Goal: Task Accomplishment & Management: Manage account settings

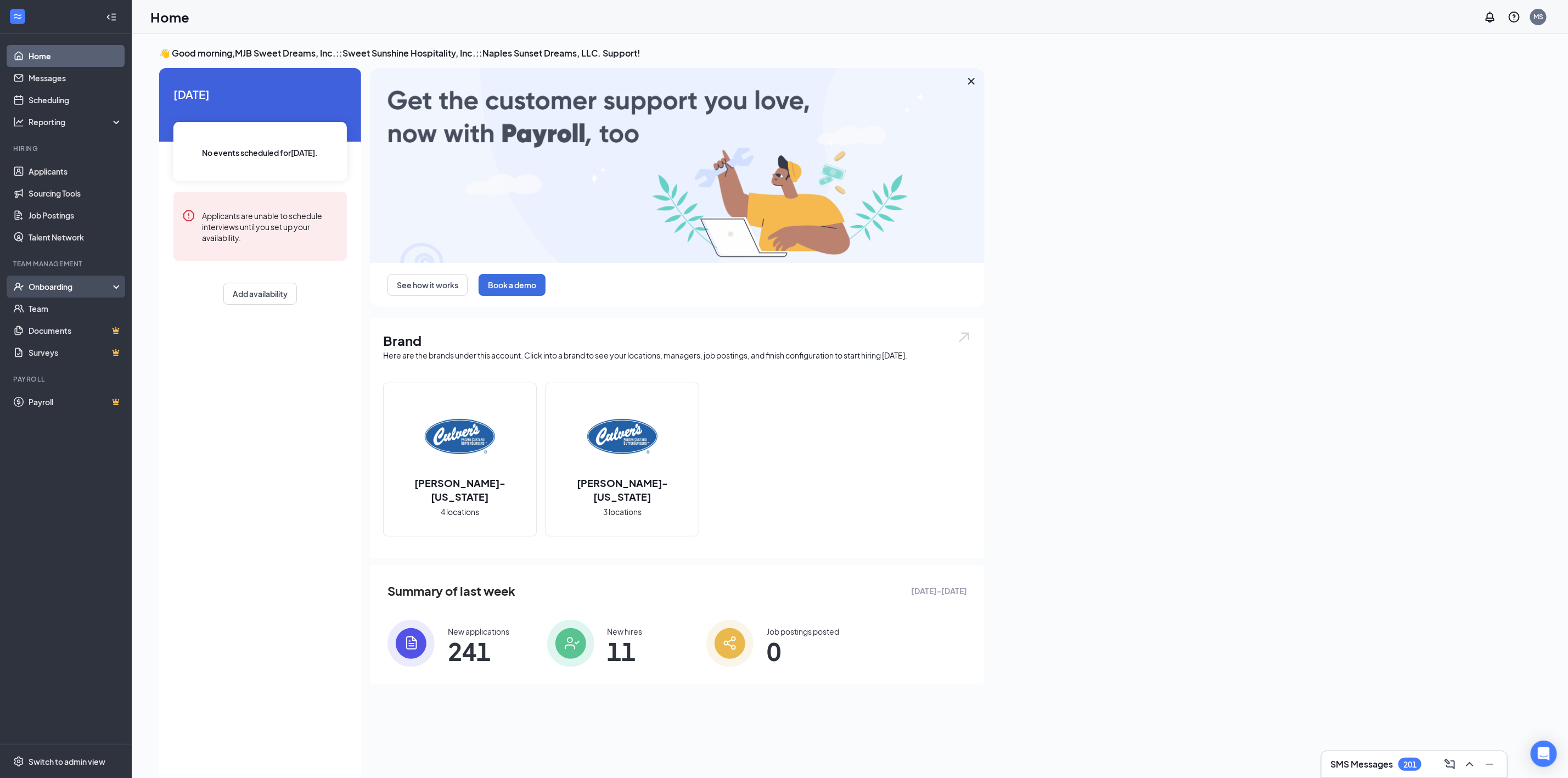
click at [71, 287] on div "Onboarding" at bounding box center [70, 286] width 84 height 11
click at [67, 381] on link "Activity log" at bounding box center [75, 375] width 94 height 22
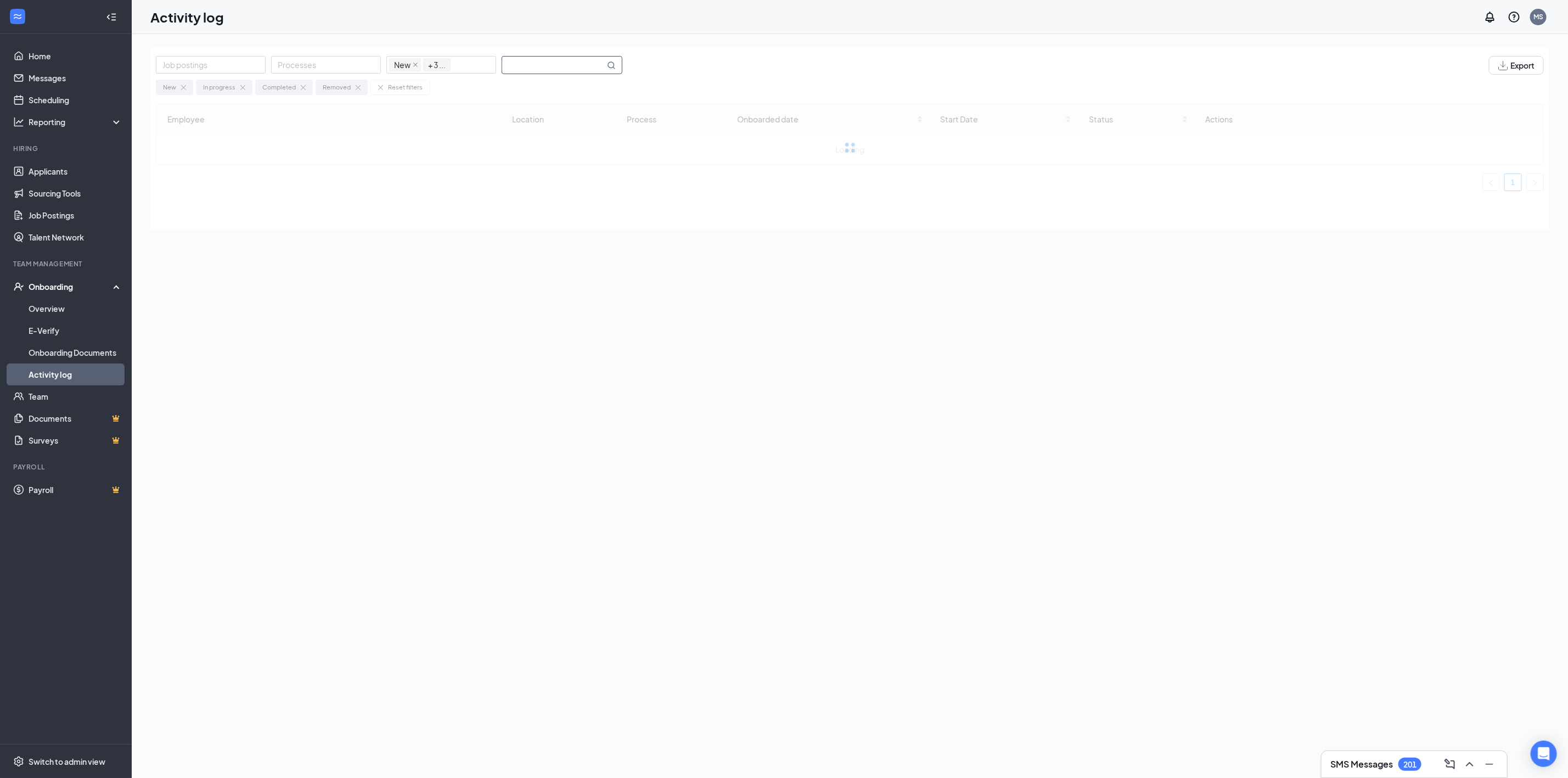
click at [557, 68] on input "text" at bounding box center [553, 65] width 102 height 17
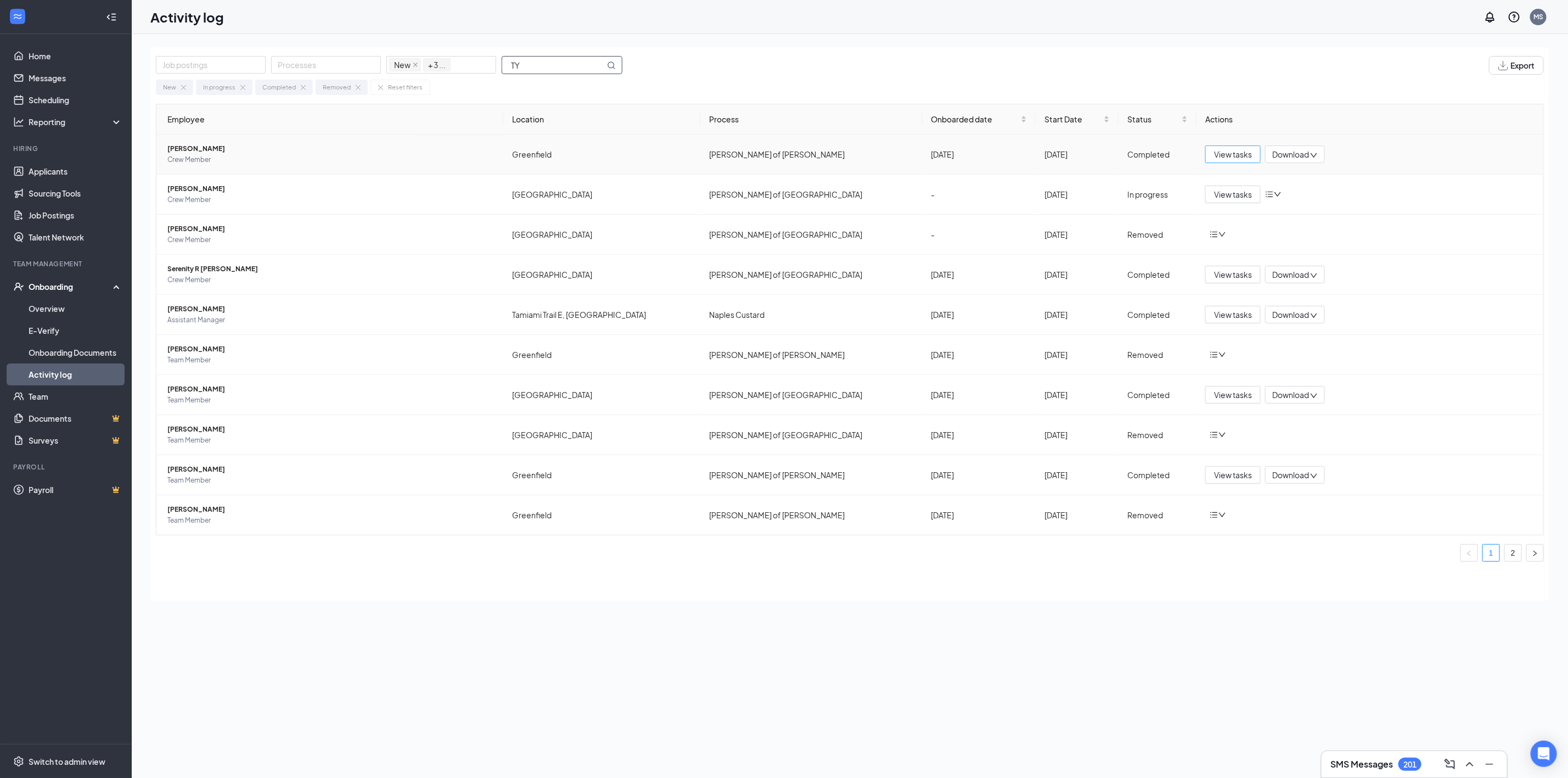
type input "TY"
click at [1236, 157] on span "View tasks" at bounding box center [1232, 154] width 37 height 12
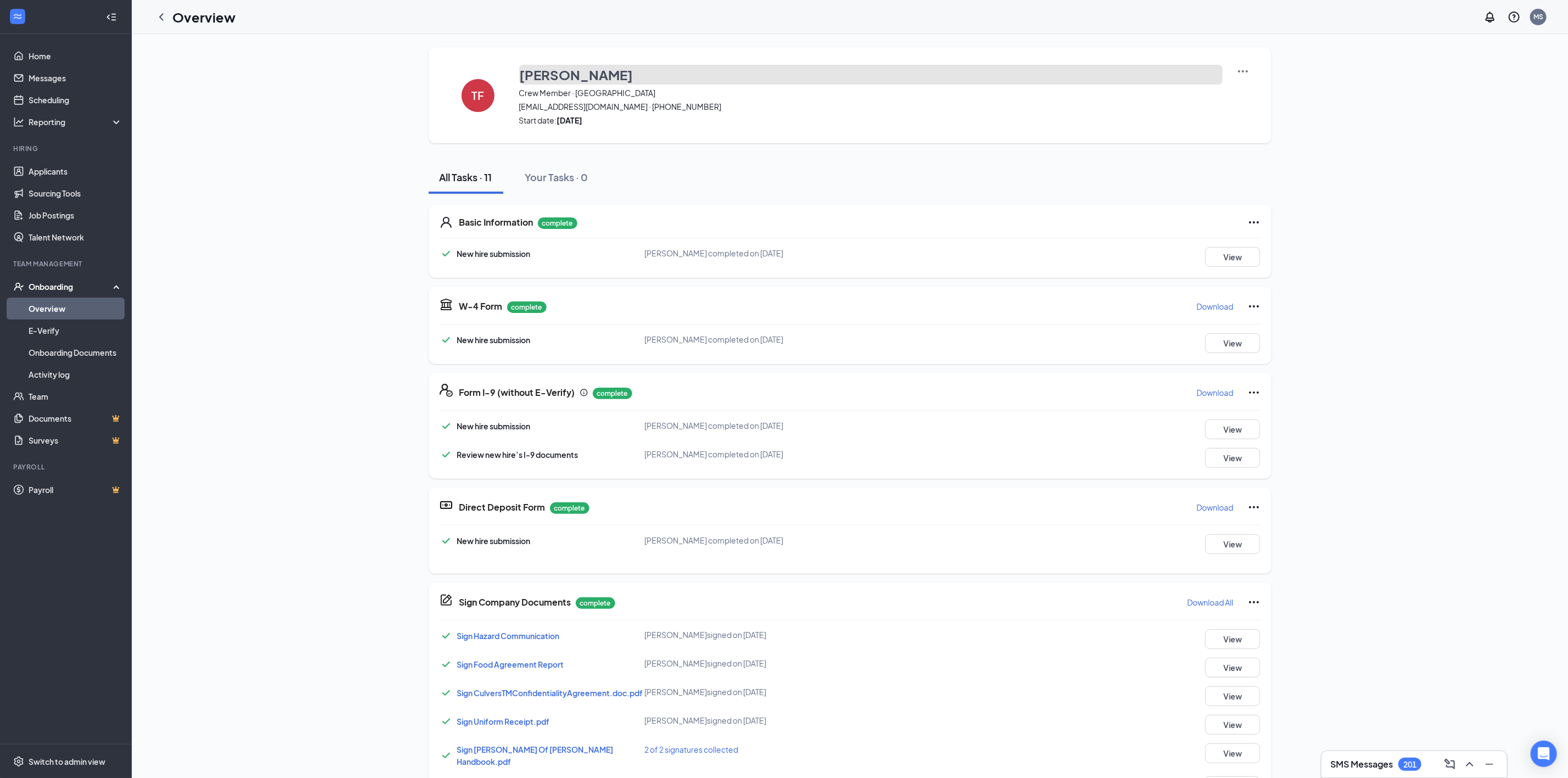
click at [719, 75] on button "Tylor Fintak" at bounding box center [871, 75] width 704 height 20
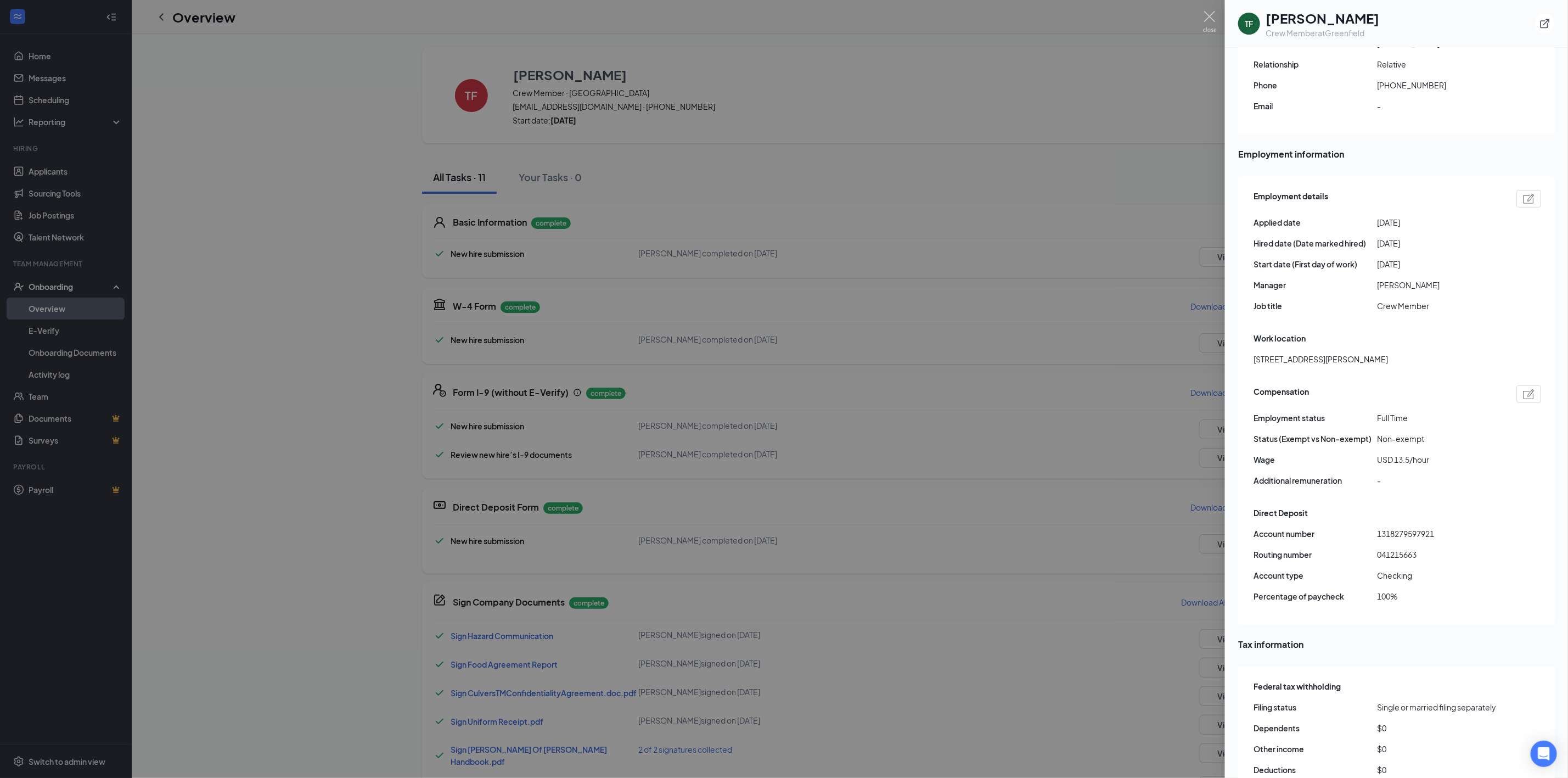
scroll to position [335, 0]
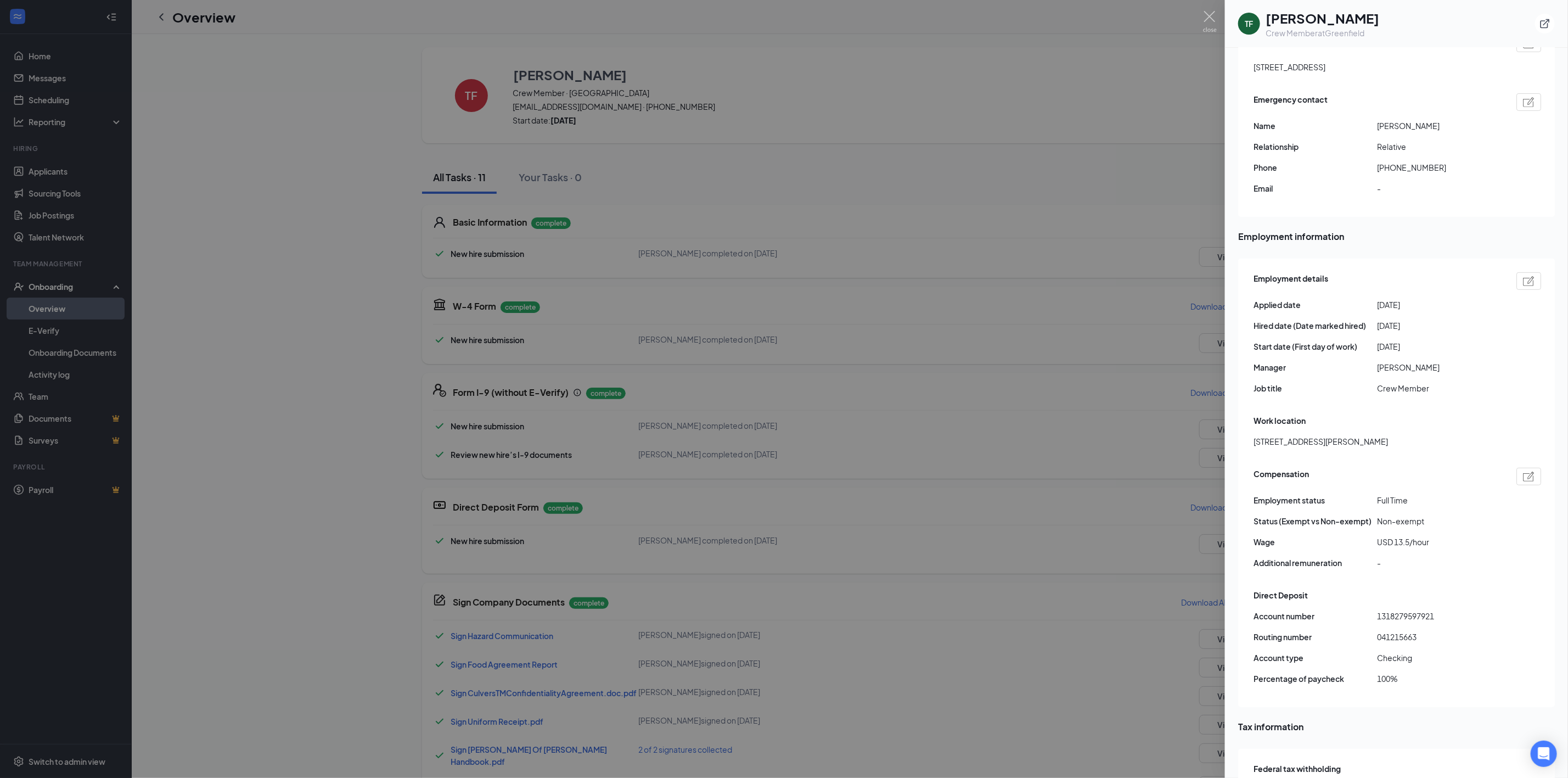
click at [1482, 414] on div "Work location" at bounding box center [1397, 420] width 288 height 12
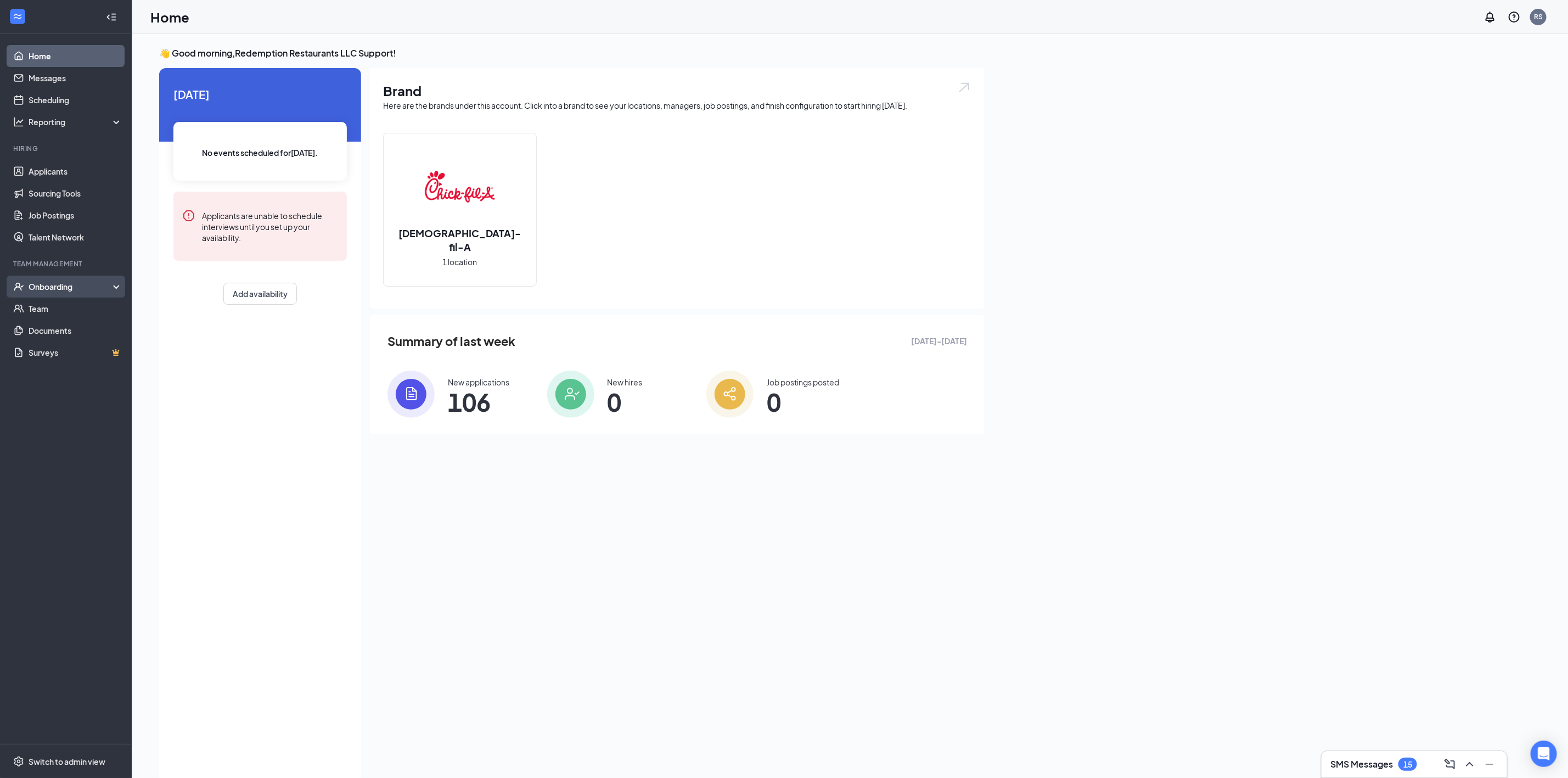
click at [65, 281] on div "Onboarding" at bounding box center [70, 286] width 84 height 11
click at [76, 166] on link "Applicants" at bounding box center [75, 171] width 94 height 22
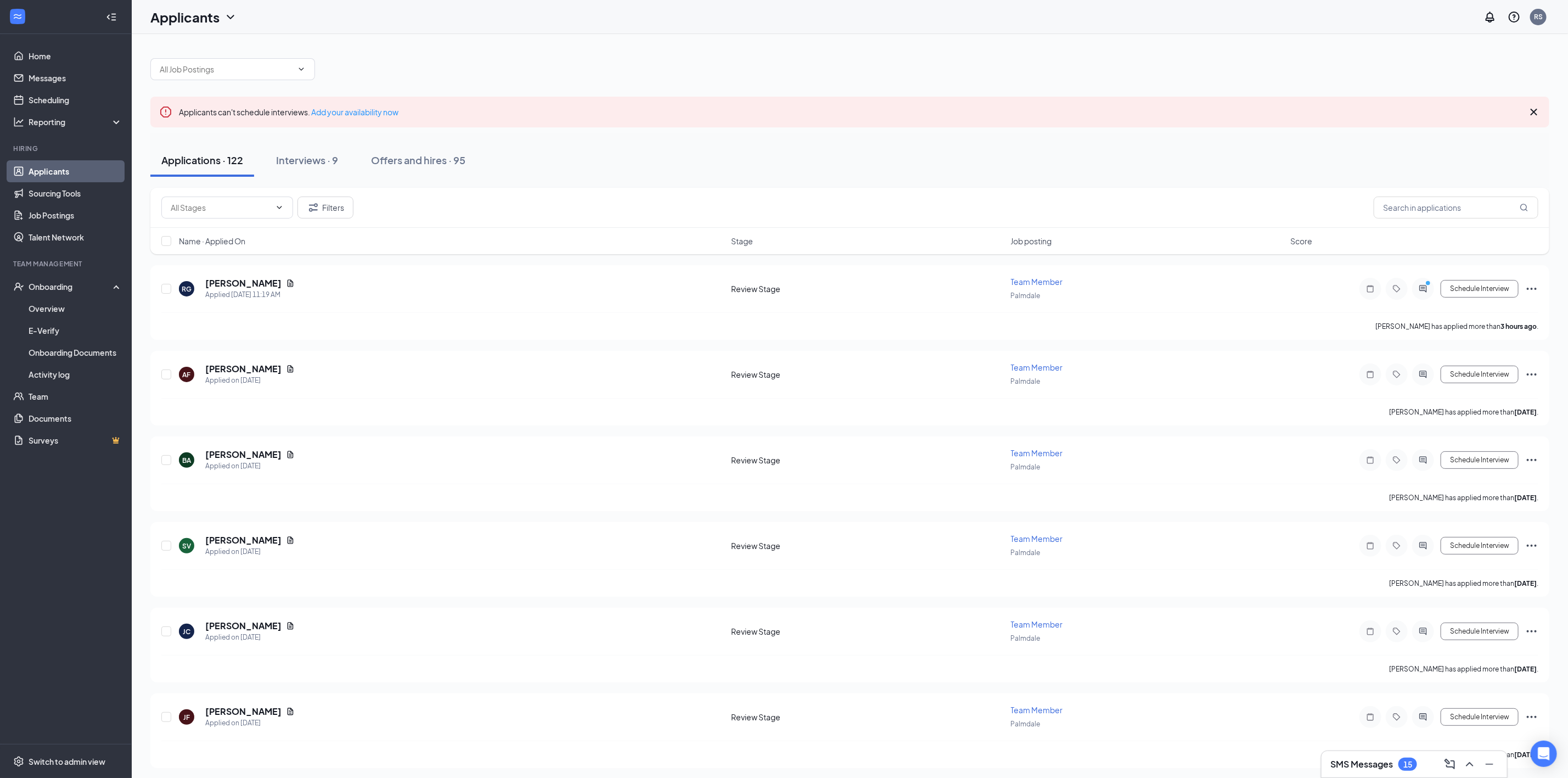
click at [1439, 226] on div "Filters" at bounding box center [850, 208] width 1399 height 40
click at [1439, 218] on input "text" at bounding box center [1456, 208] width 164 height 22
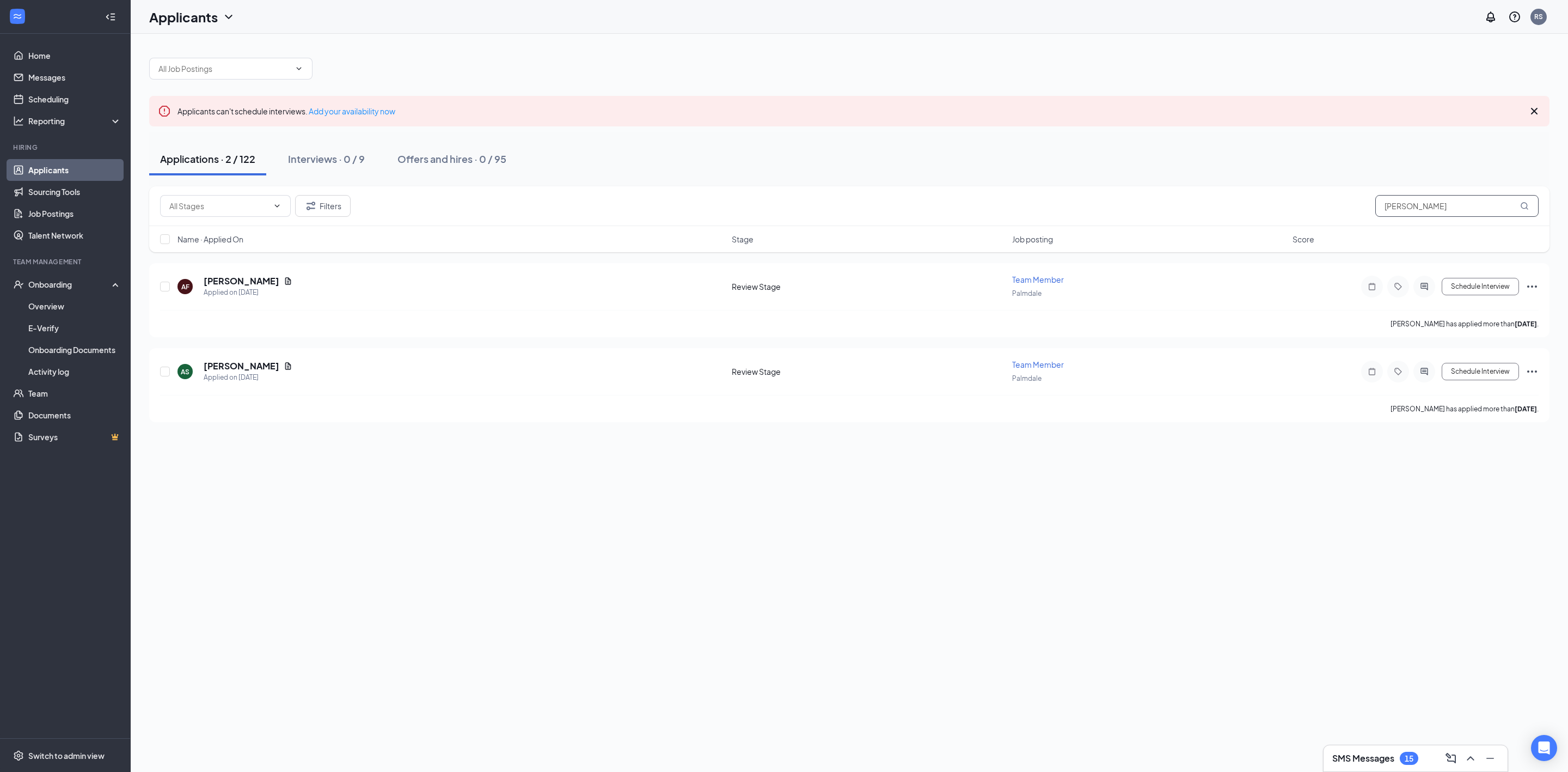
type input "alexandra"
click at [352, 542] on div "Applicants can't schedule interviews. Add your availability now Applications · …" at bounding box center [849, 403] width 1437 height 738
click at [248, 287] on h5 "Alexandra Felix" at bounding box center [241, 280] width 75 height 12
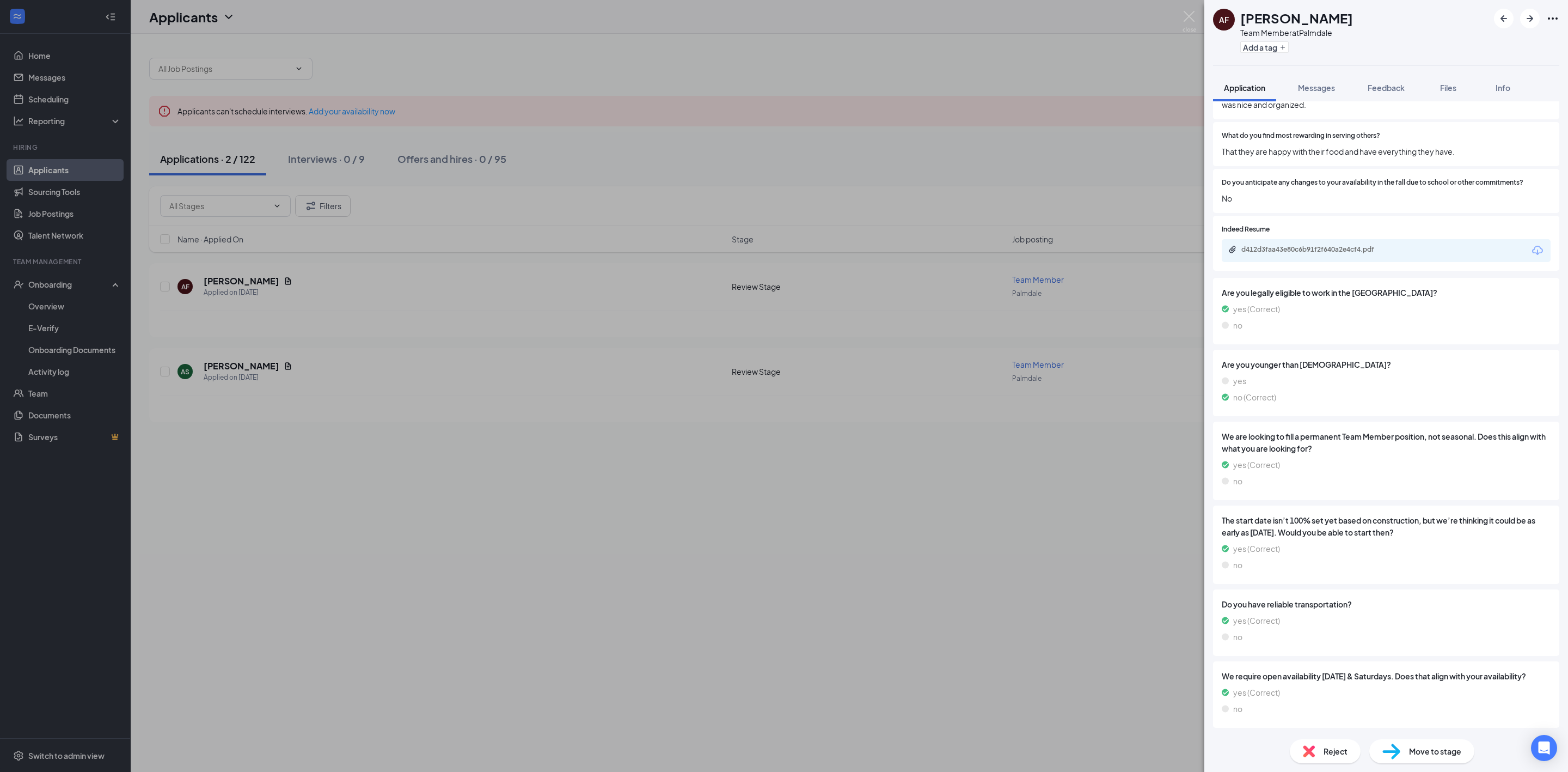
scroll to position [312, 0]
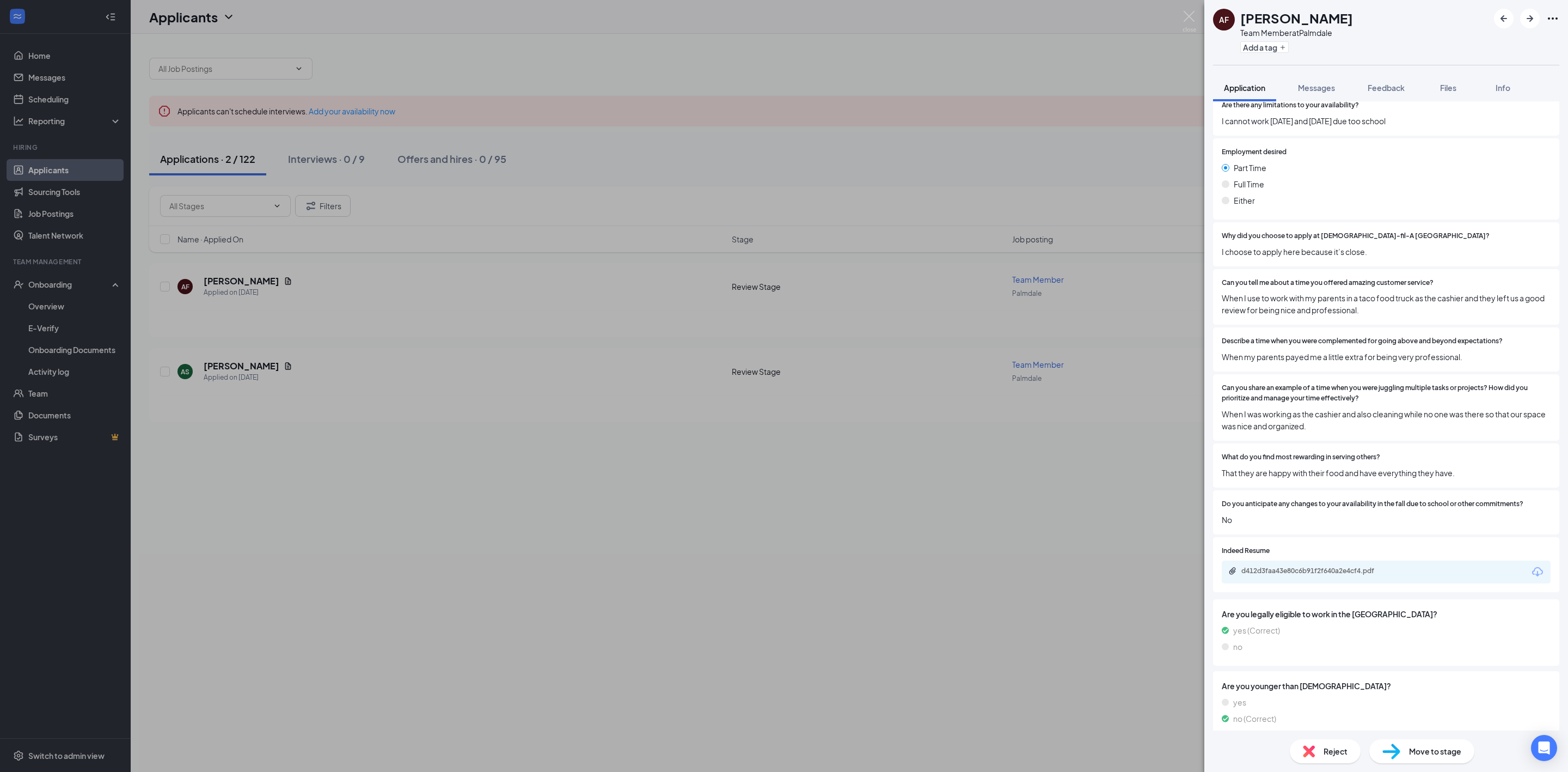
click at [997, 324] on div "AF Alexandra Felix Team Member at Palmdale Add a tag Application Messages Feedb…" at bounding box center [784, 386] width 1568 height 772
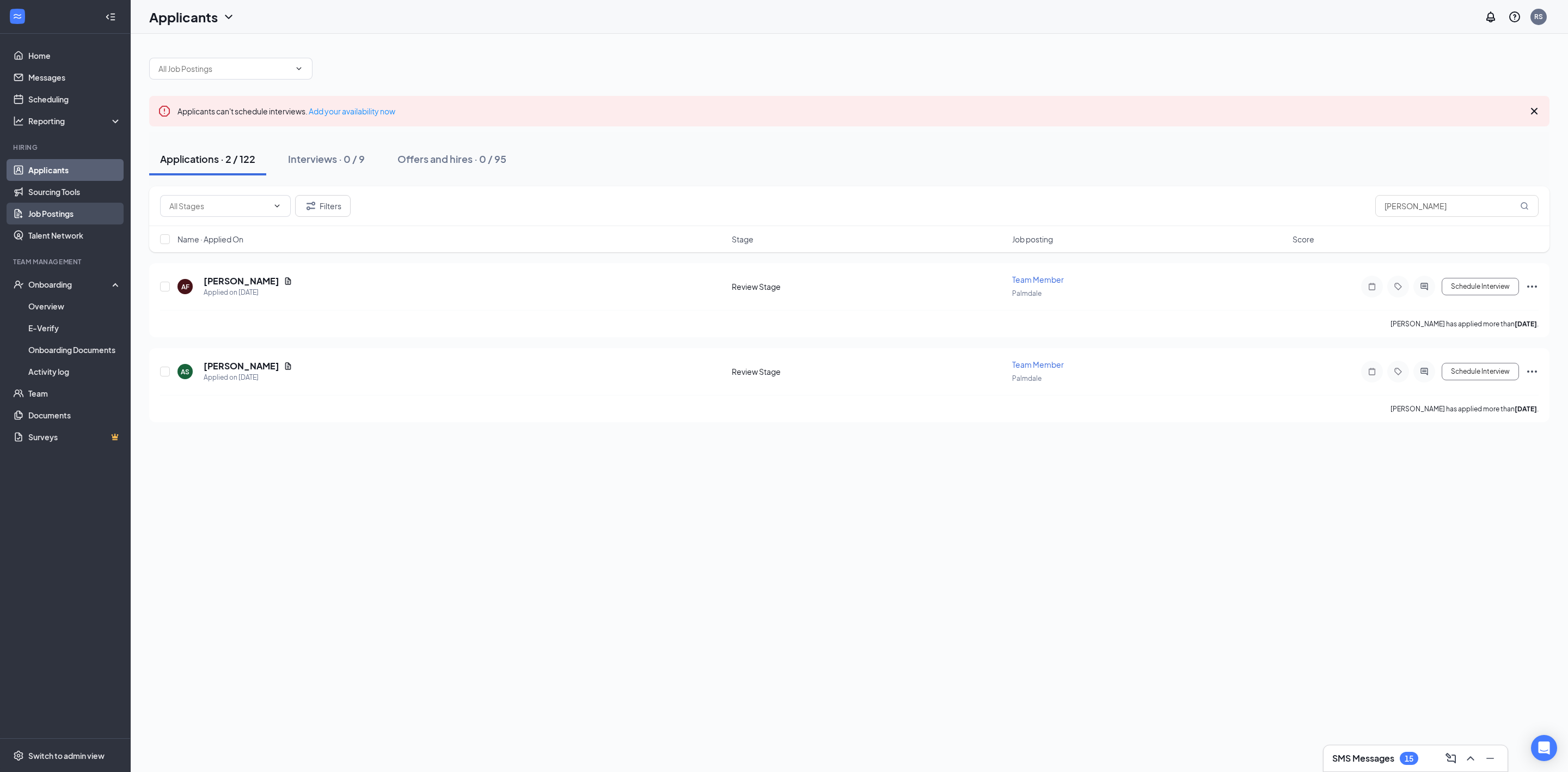
click at [63, 214] on link "Job Postings" at bounding box center [74, 213] width 93 height 22
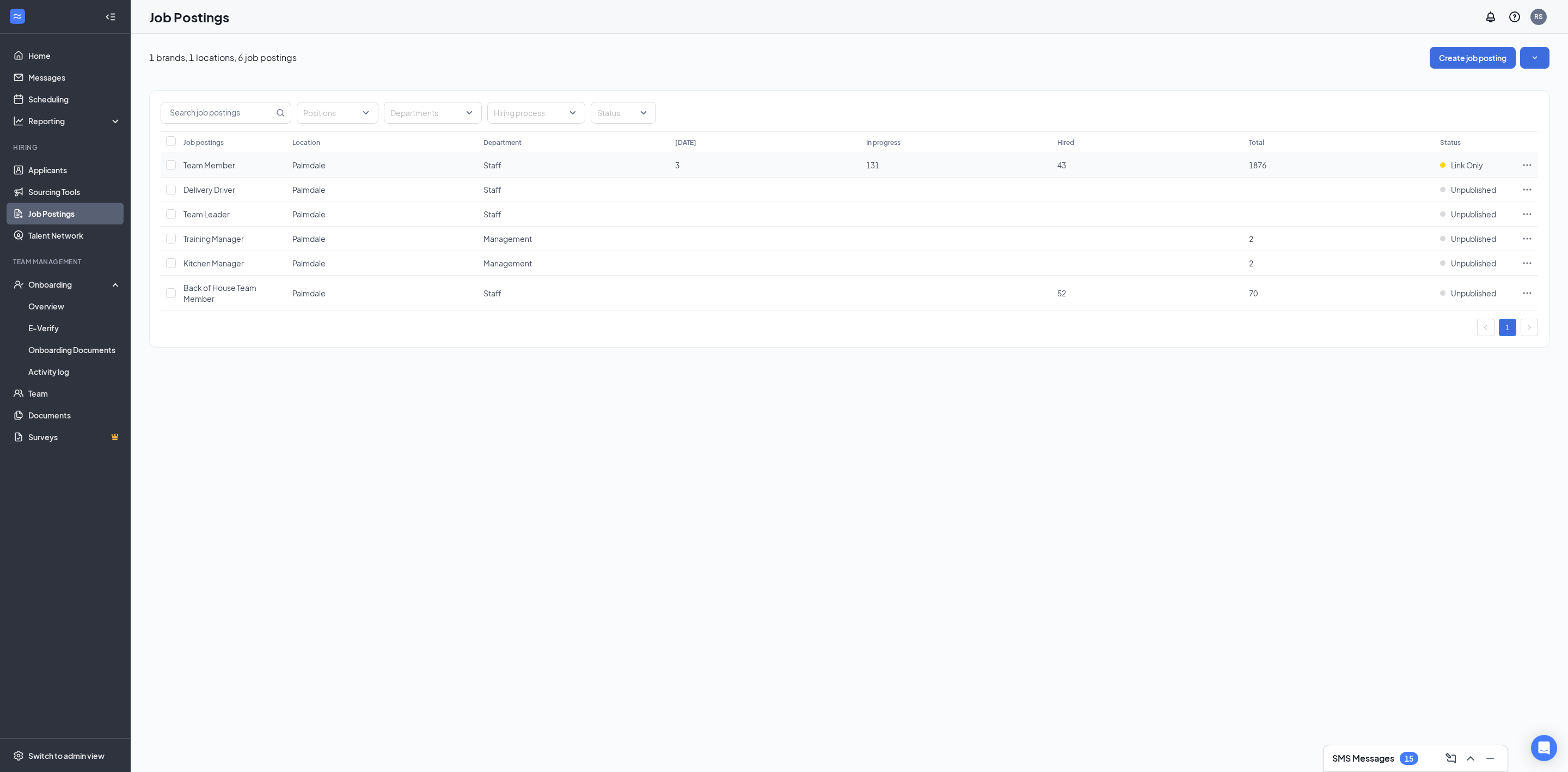
click at [1524, 164] on icon "Ellipses" at bounding box center [1527, 165] width 11 height 11
click at [1431, 187] on span "Edit job posting" at bounding box center [1405, 188] width 55 height 10
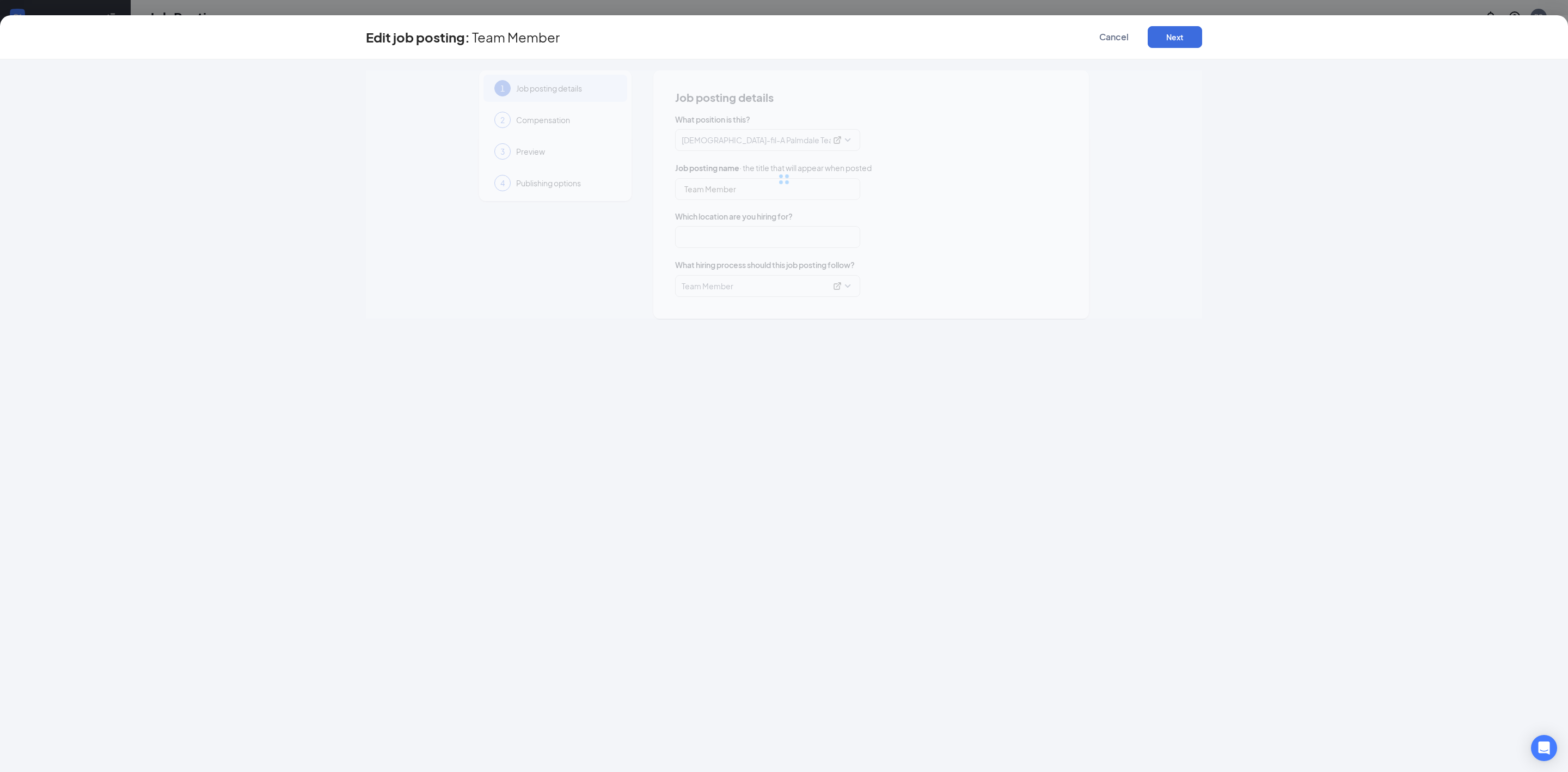
type input "Team Member"
type input "Palmdale"
click at [839, 291] on div at bounding box center [837, 286] width 13 height 11
click at [1115, 36] on span "Cancel" at bounding box center [1114, 37] width 29 height 11
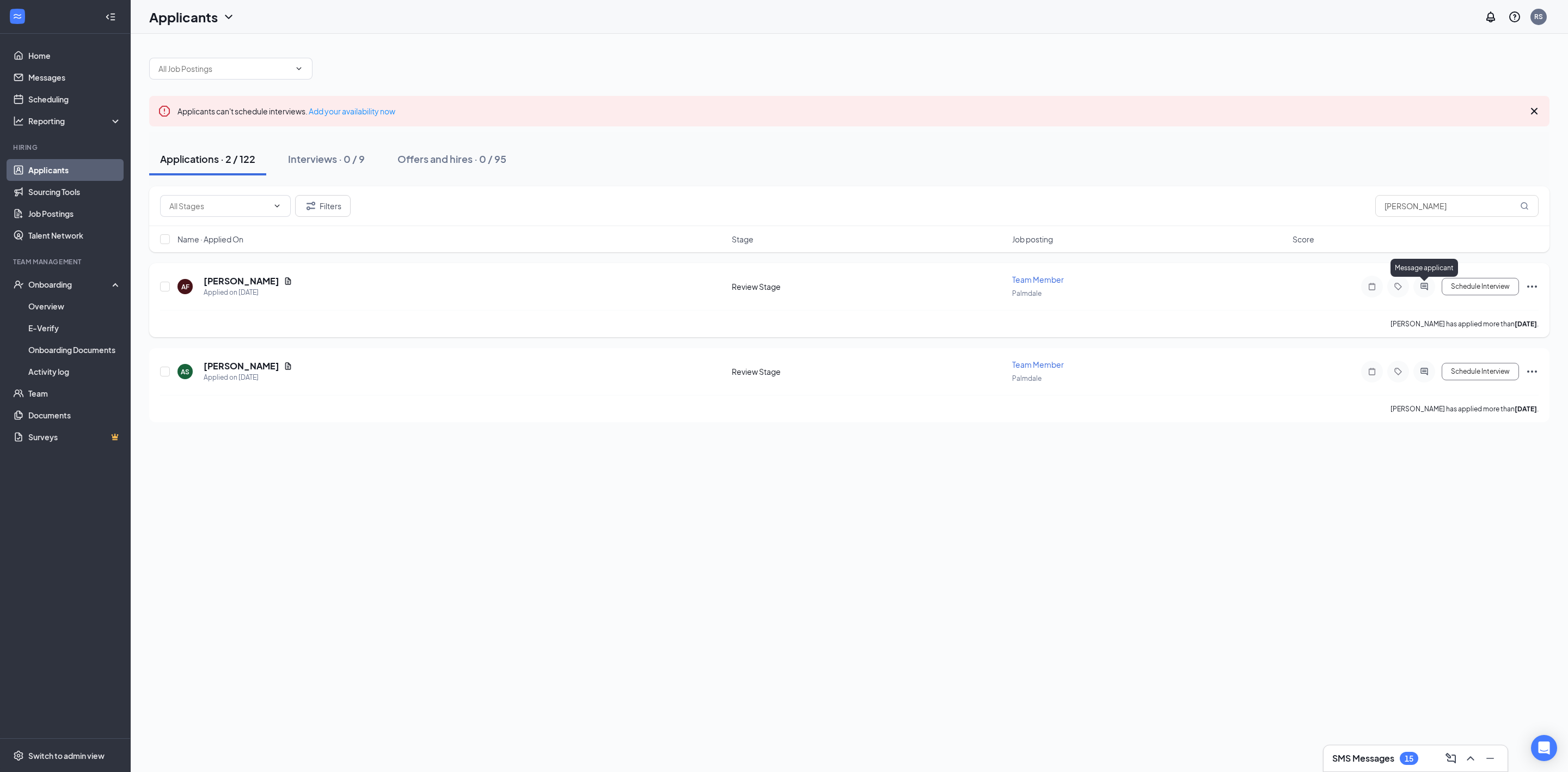
click at [1418, 287] on icon "ActiveChat" at bounding box center [1425, 287] width 13 height 9
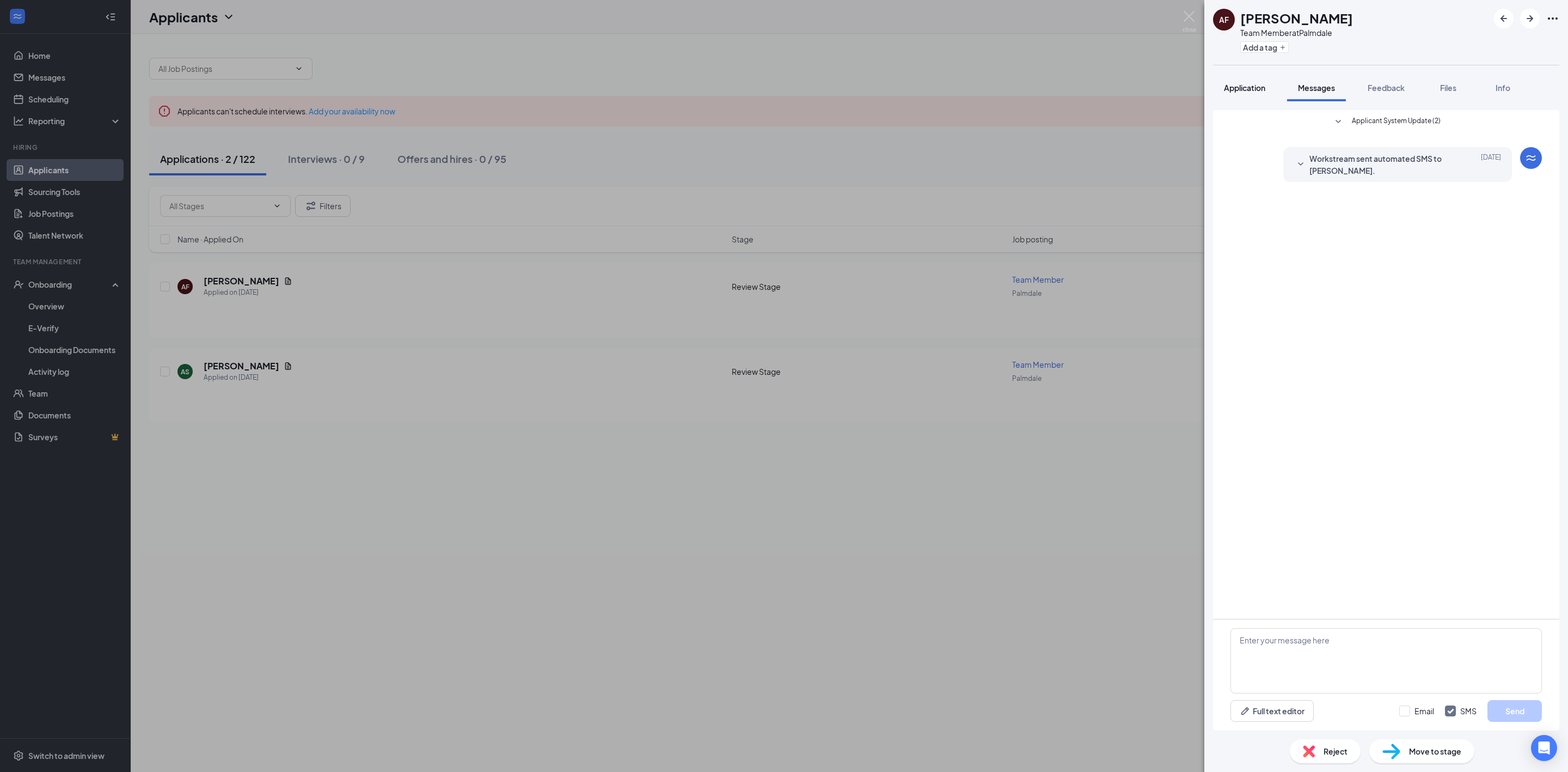
click at [1245, 89] on span "Application" at bounding box center [1245, 87] width 42 height 10
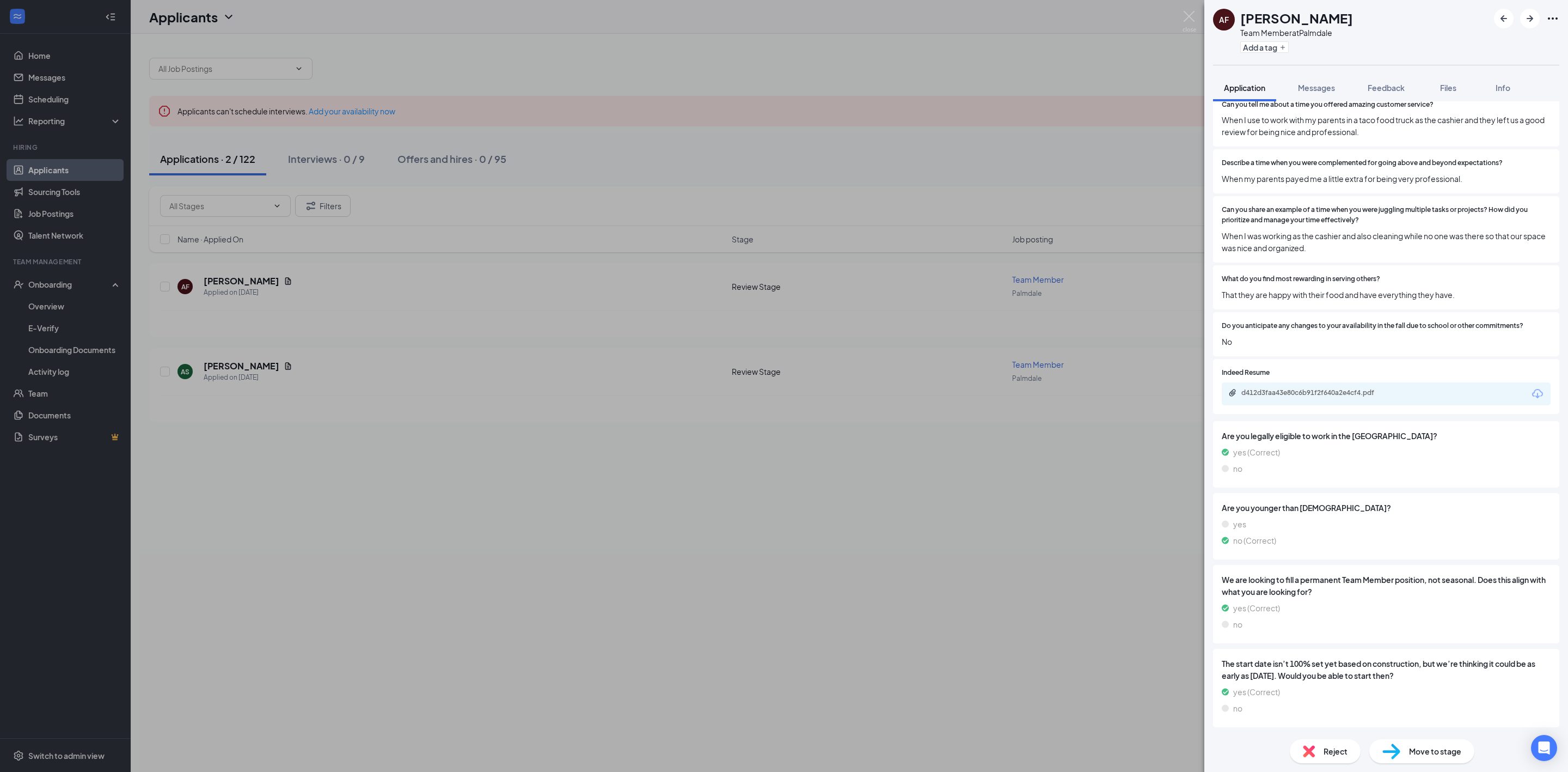
scroll to position [644, 0]
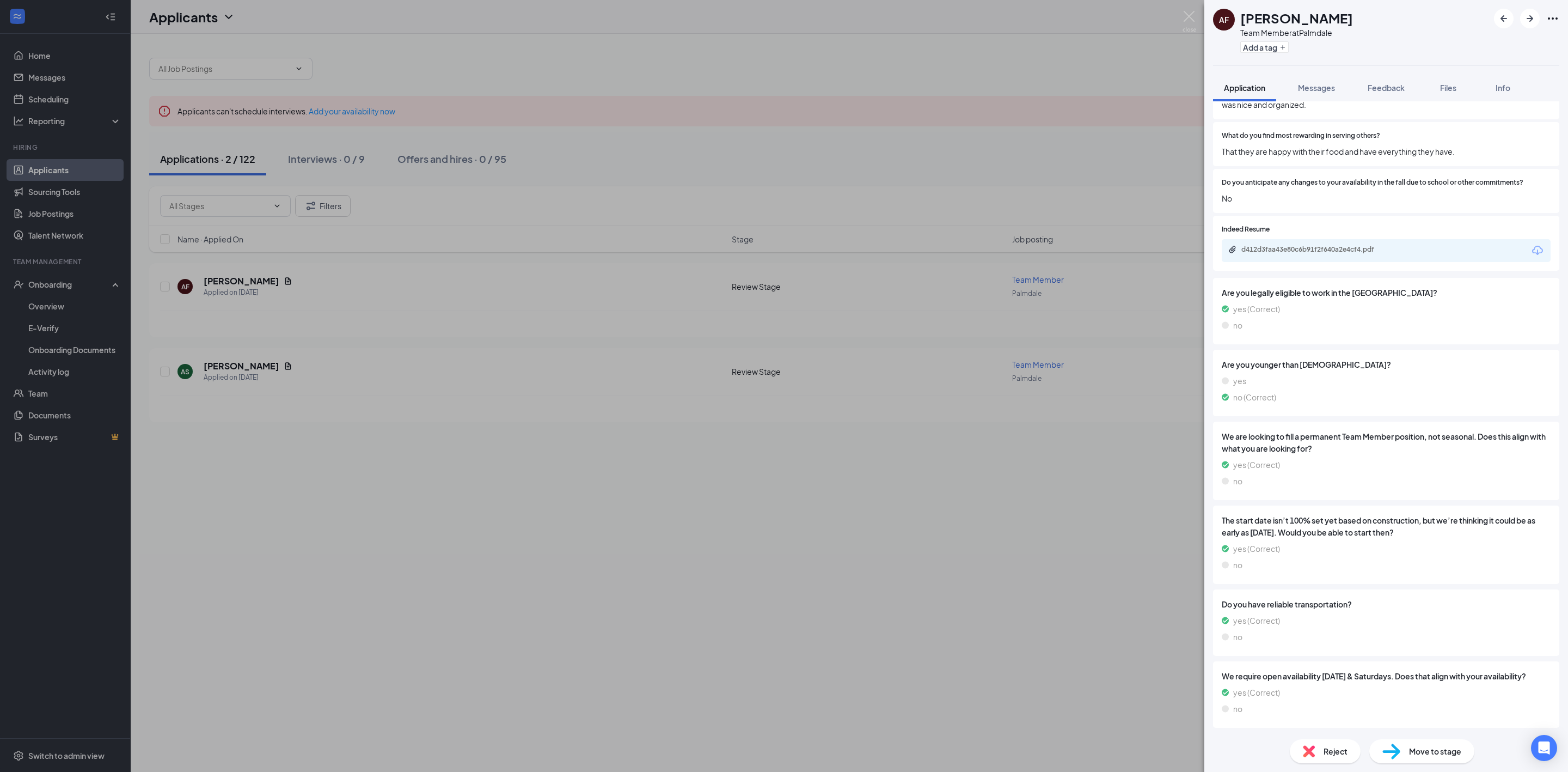
copy span "The start date isn’t 100% set yet based on construction, but we’re thinking it …"
drag, startPoint x: 1221, startPoint y: 508, endPoint x: 1443, endPoint y: 523, distance: 222.5
click at [1443, 523] on div "The start date isn’t 100% set yet based on construction, but we’re thinking it …" at bounding box center [1387, 544] width 346 height 78
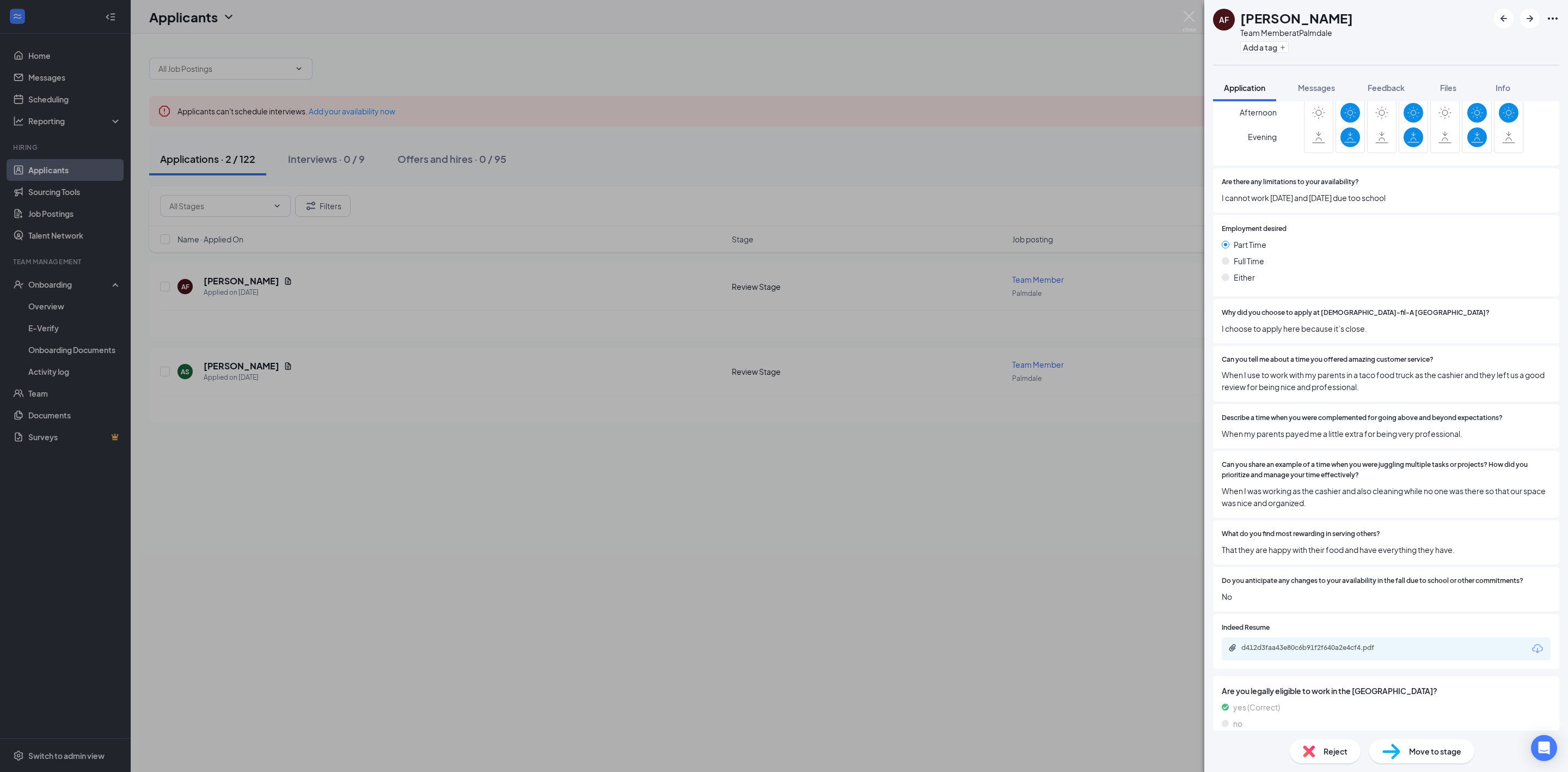
scroll to position [0, 0]
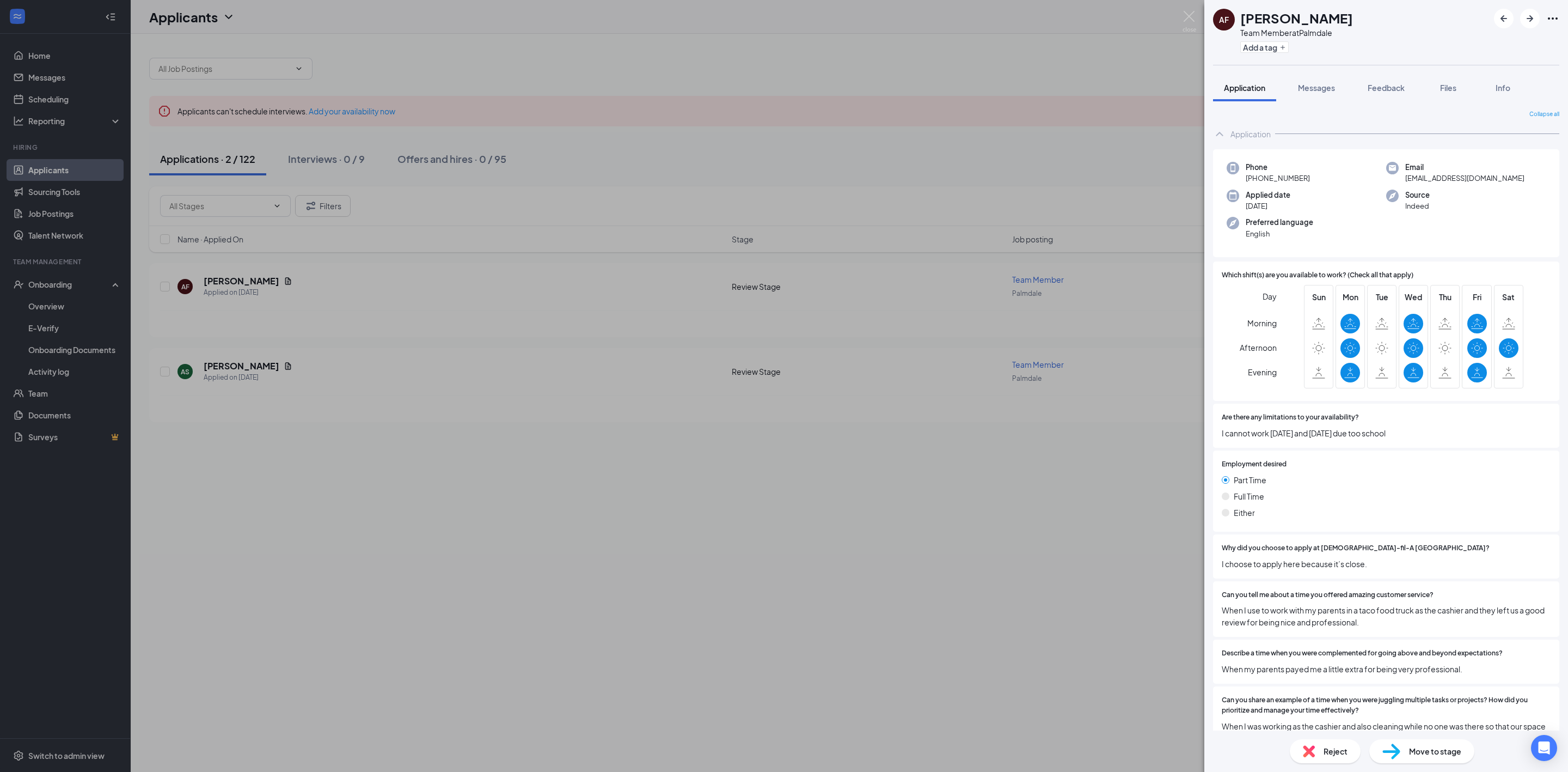
click at [1027, 479] on div "AF Alexandra Felix Team Member at Palmdale Add a tag Application Messages Feedb…" at bounding box center [784, 386] width 1568 height 772
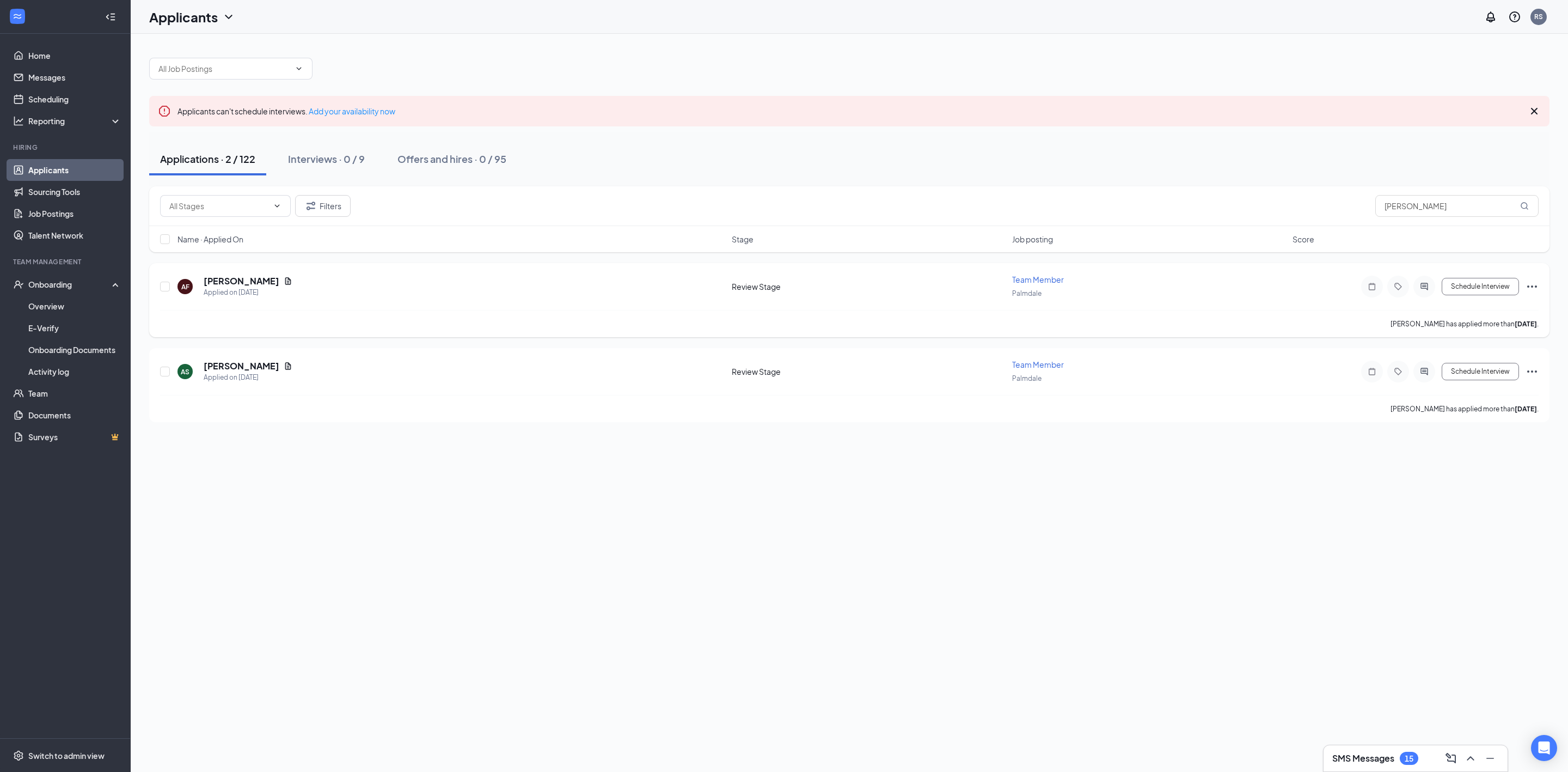
click at [1526, 286] on icon "Ellipses" at bounding box center [1533, 287] width 13 height 13
drag, startPoint x: 1474, startPoint y: 308, endPoint x: 1288, endPoint y: 147, distance: 246.0
click at [1288, 147] on div "Applicants can't schedule interviews. Add your availability now Applications · …" at bounding box center [850, 235] width 1401 height 376
click at [1288, 147] on div "Applications · 2 / 122 Interviews · 0 / 9 Offers and hires · 0 / 95" at bounding box center [850, 159] width 1401 height 33
click at [1529, 281] on icon "Ellipses" at bounding box center [1533, 287] width 13 height 13
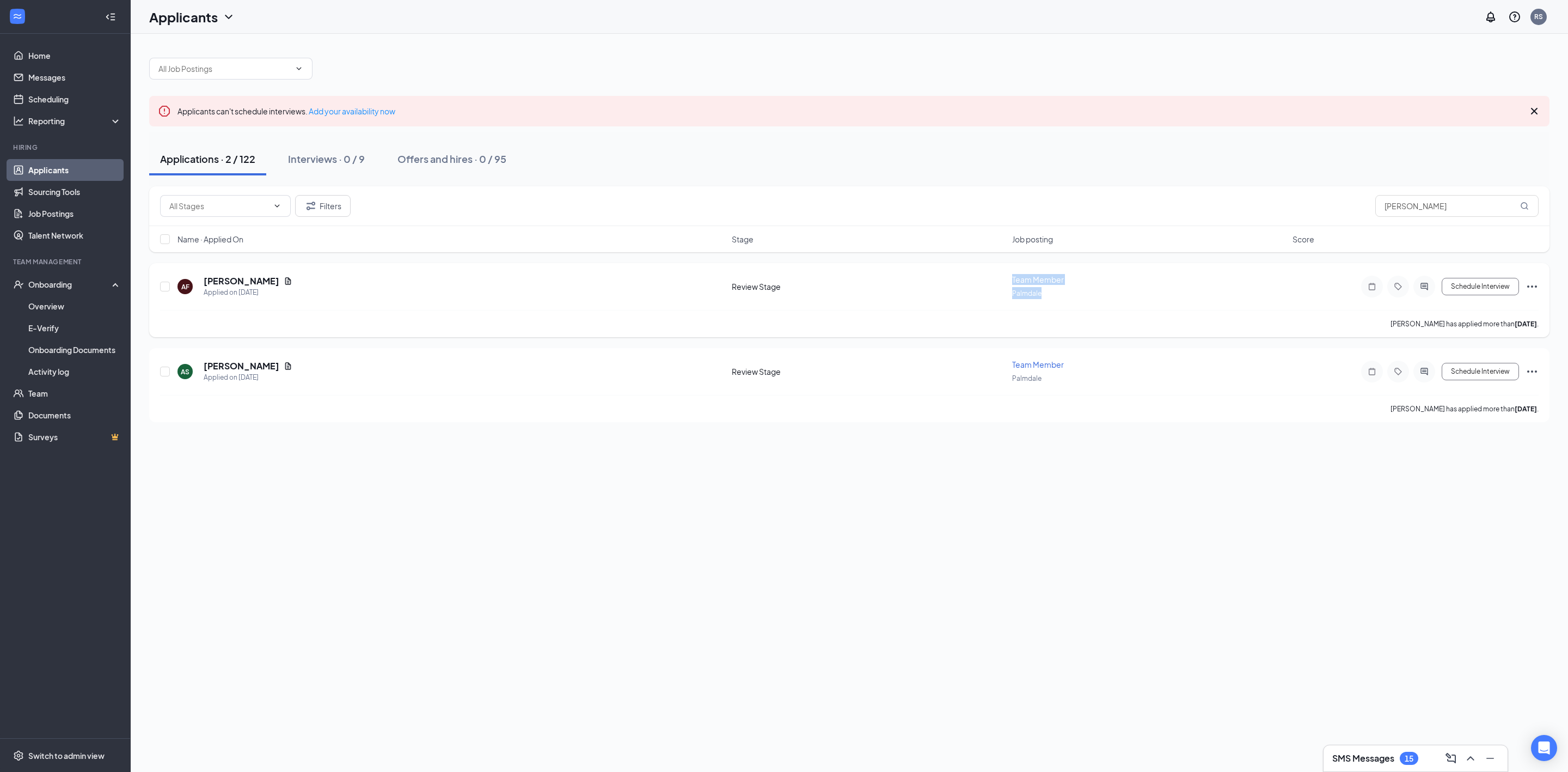
copy div "Team Member Palmdale"
drag, startPoint x: 994, startPoint y: 279, endPoint x: 1067, endPoint y: 301, distance: 76.2
click at [1067, 301] on div "AF Alexandra Felix Applied on Sep 14 Review Stage Team Member Palmdale Schedule…" at bounding box center [850, 292] width 1379 height 36
click at [77, 216] on link "Job Postings" at bounding box center [74, 213] width 93 height 22
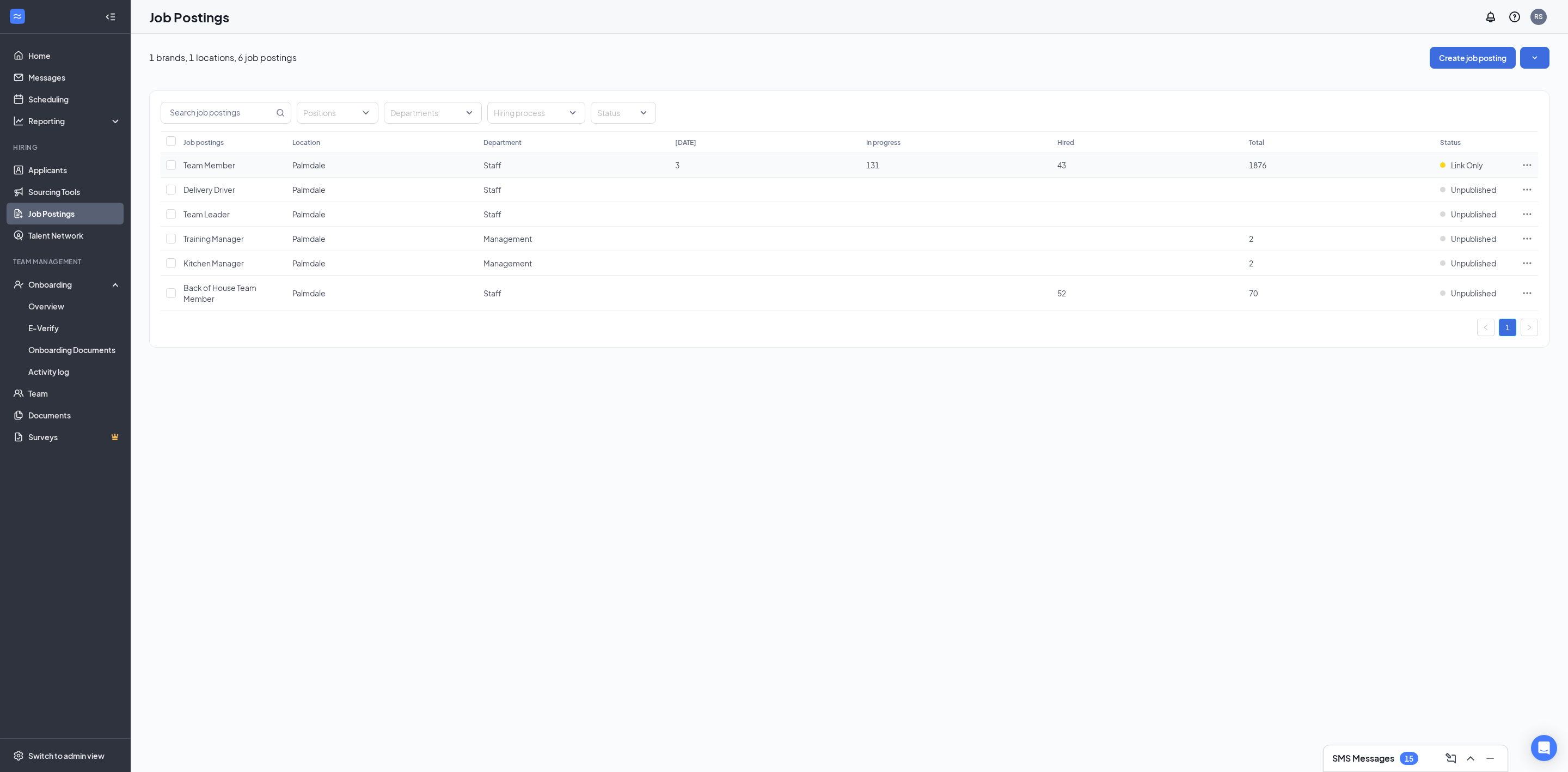
click at [1527, 163] on icon "Ellipses" at bounding box center [1527, 165] width 11 height 11
click at [1502, 191] on span "Edit job posting" at bounding box center [1450, 188] width 146 height 12
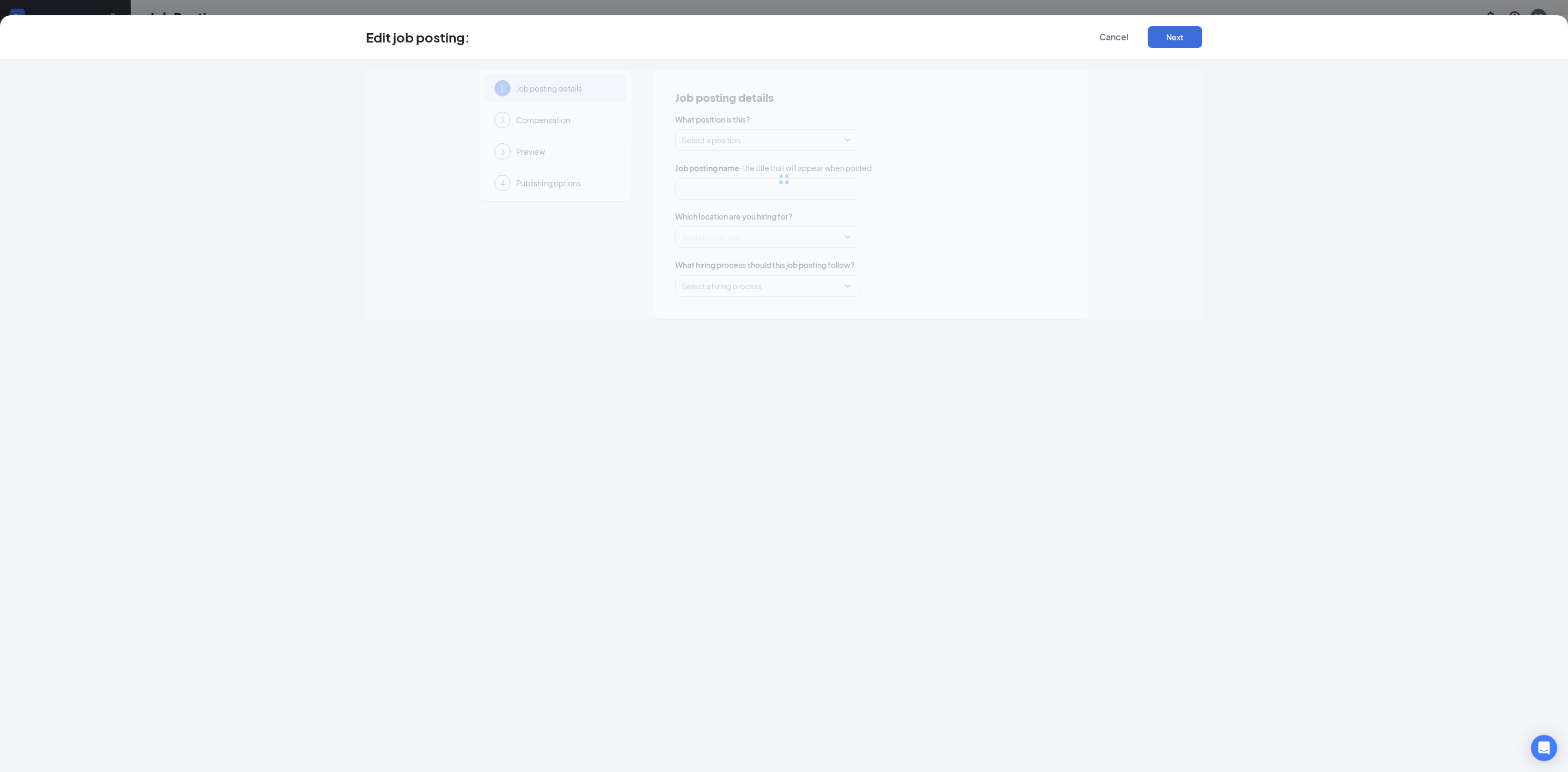
type input "Team Member"
type input "Palmdale"
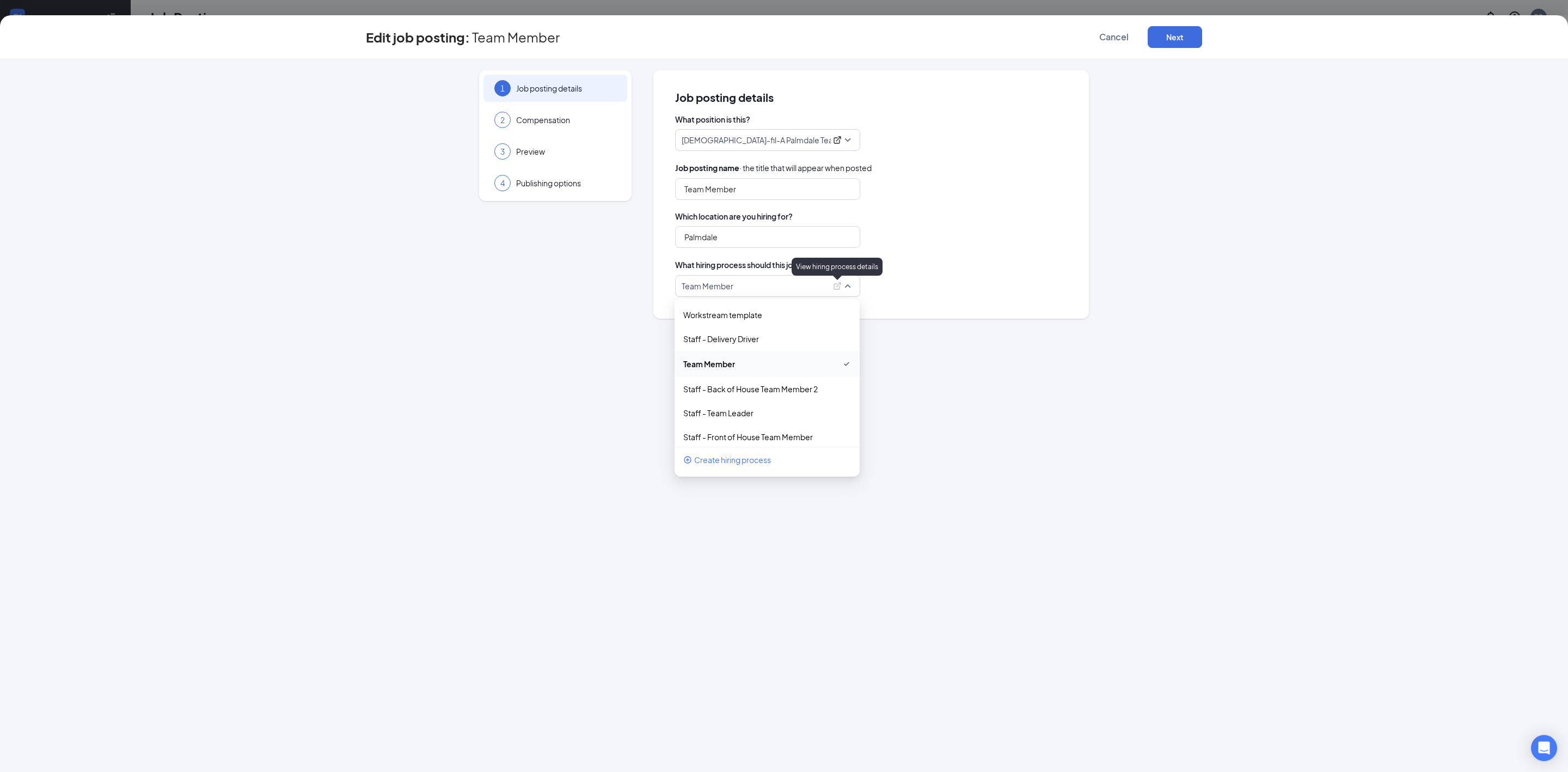
click at [835, 288] on icon "ExternalLink" at bounding box center [838, 286] width 9 height 9
click at [1105, 32] on span "Cancel" at bounding box center [1114, 37] width 29 height 11
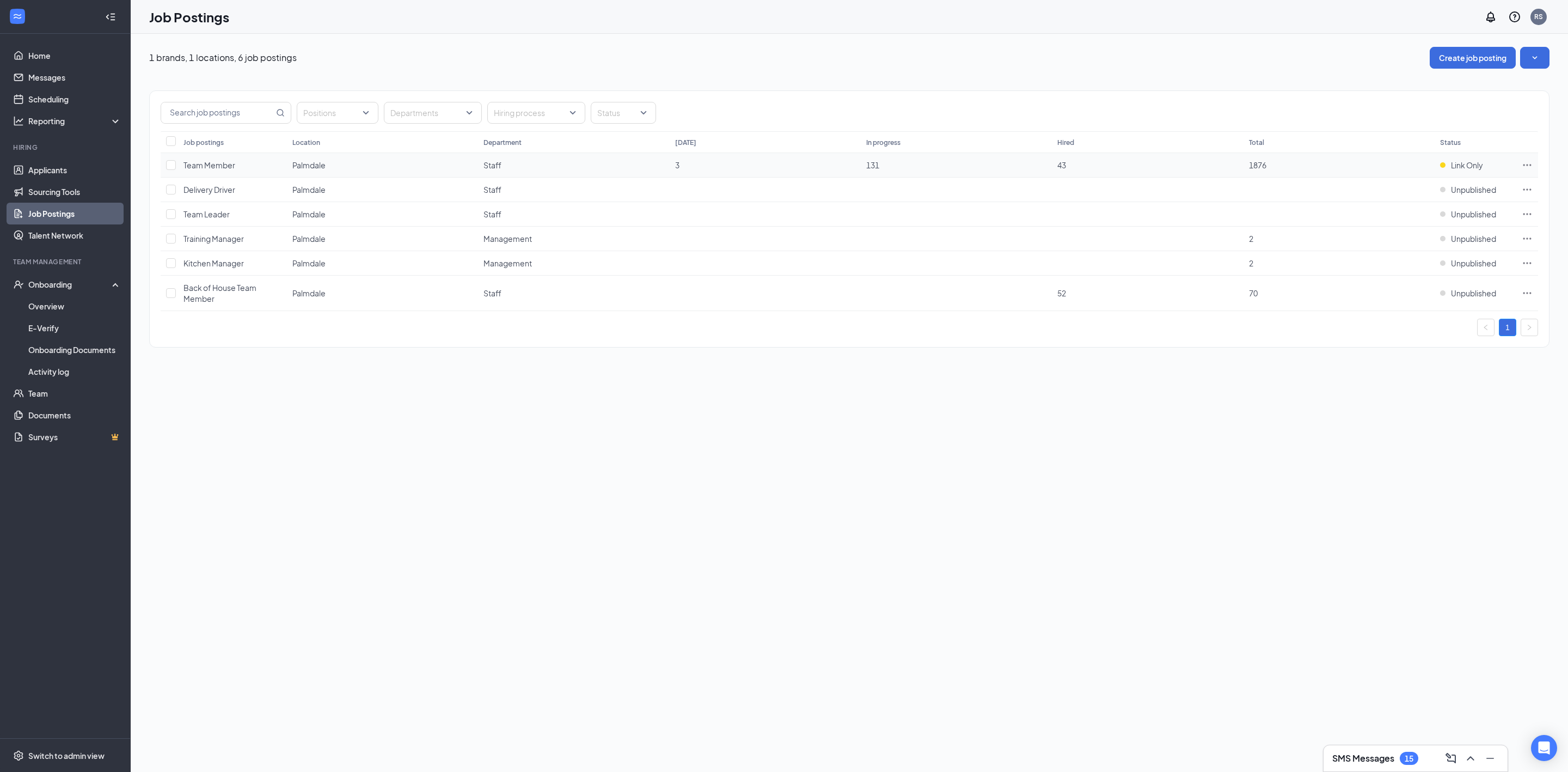
click at [1529, 171] on icon "Ellipses" at bounding box center [1527, 165] width 11 height 11
click at [1413, 257] on span "Link to job posting" at bounding box center [1409, 259] width 63 height 10
click at [53, 164] on link "Applicants" at bounding box center [74, 170] width 93 height 22
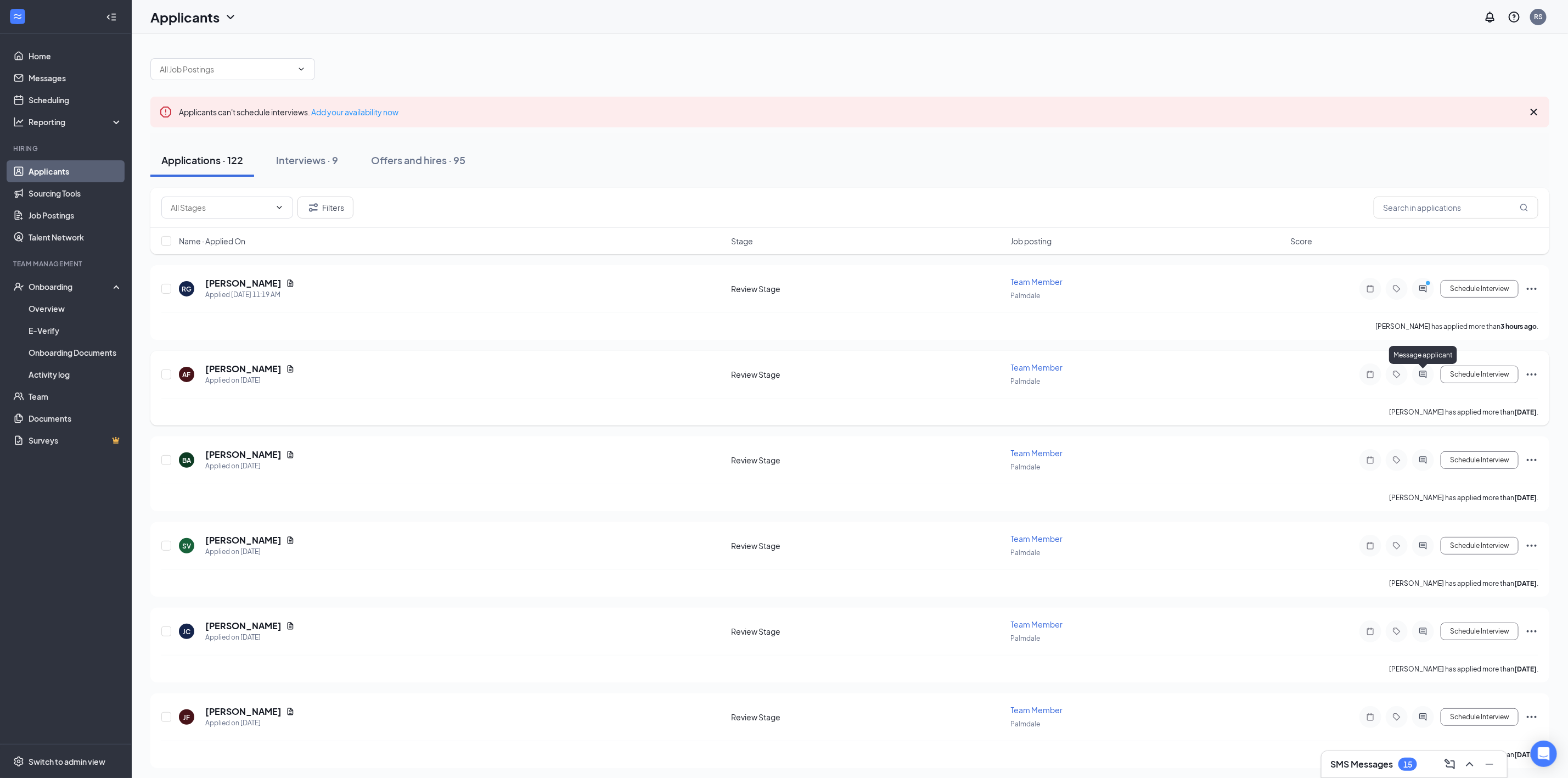
click at [1425, 376] on icon "ActiveChat" at bounding box center [1423, 375] width 13 height 9
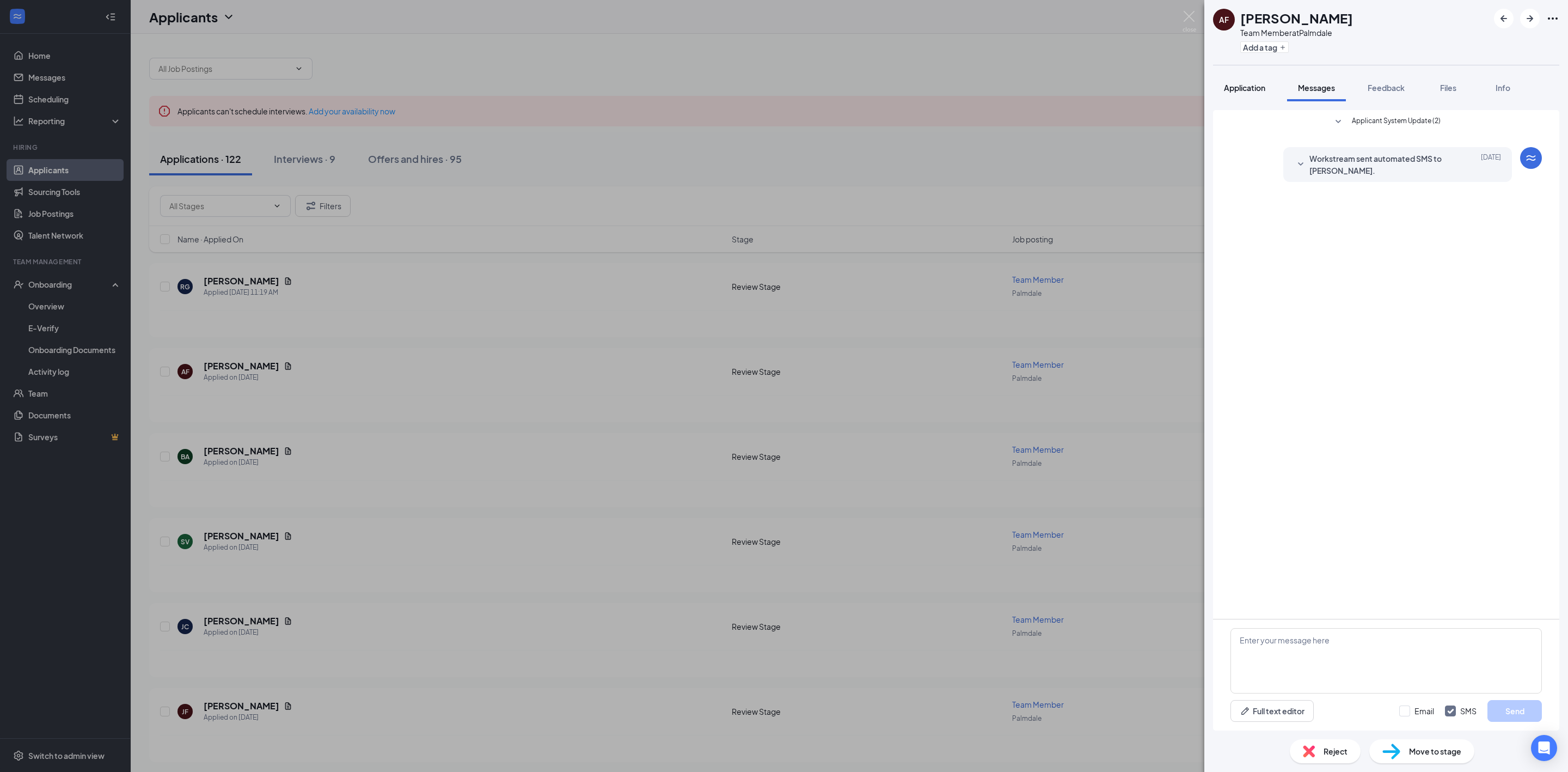
click at [1251, 85] on span "Application" at bounding box center [1245, 87] width 42 height 10
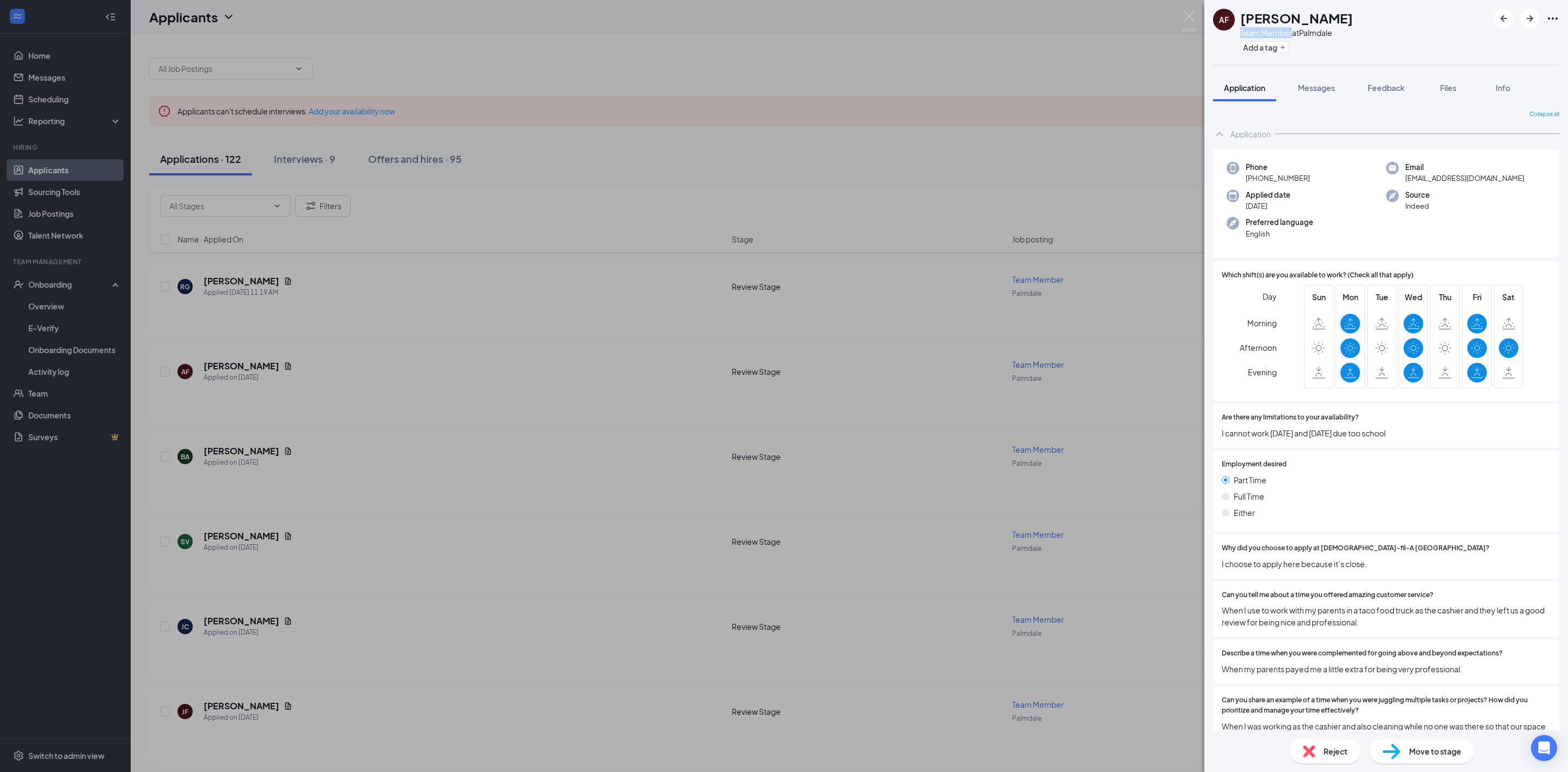
copy div "Team Member"
drag, startPoint x: 1239, startPoint y: 29, endPoint x: 1292, endPoint y: 34, distance: 53.2
click at [1292, 34] on div "AF Alexandra Felix Team Member at Palmdale Add a tag" at bounding box center [1283, 33] width 140 height 47
click at [494, 229] on div "AF Alexandra Felix Team Member at Palmdale Add a tag Application Messages Feedb…" at bounding box center [784, 386] width 1568 height 772
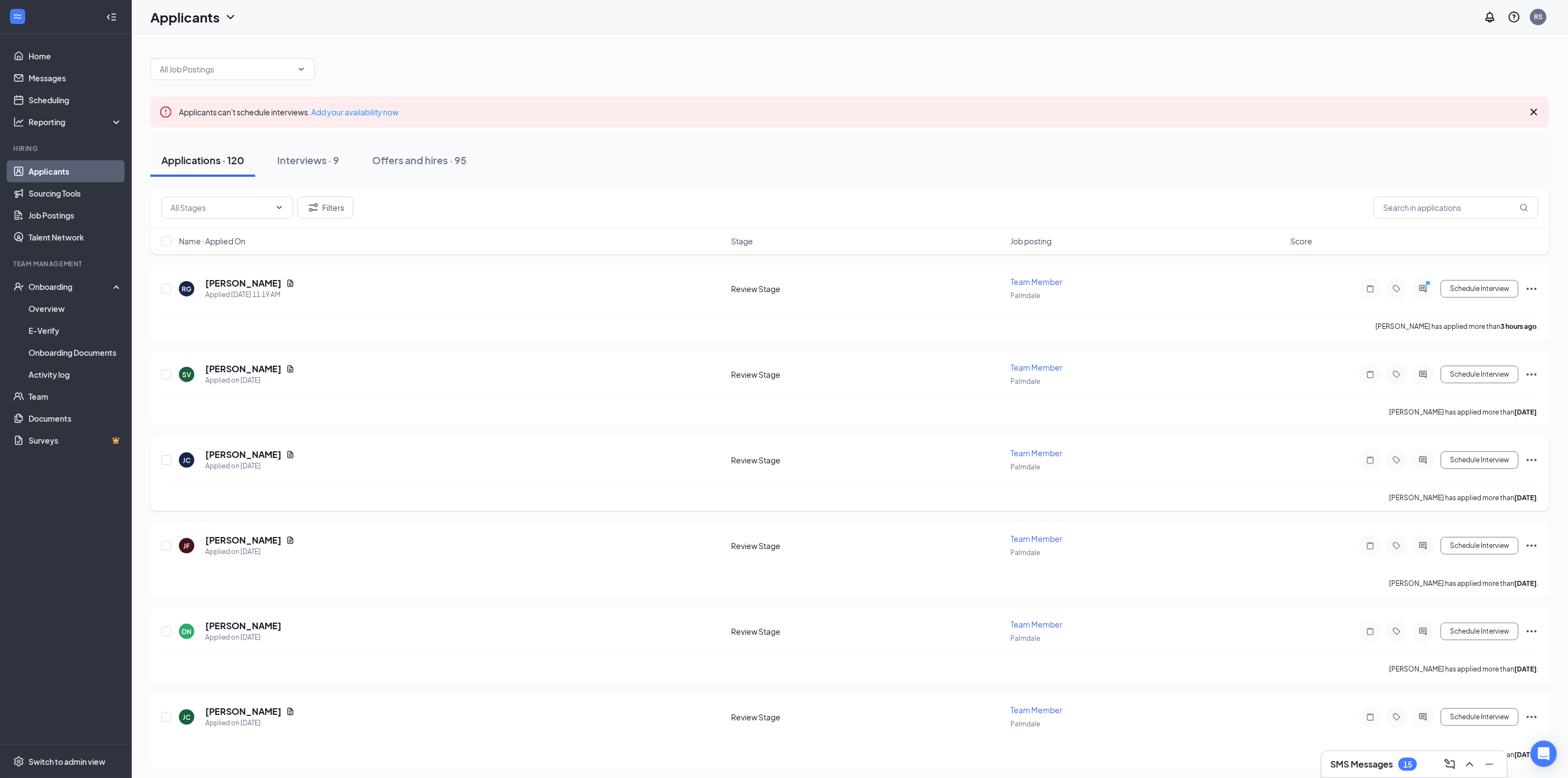
click at [1425, 468] on div at bounding box center [1423, 460] width 22 height 22
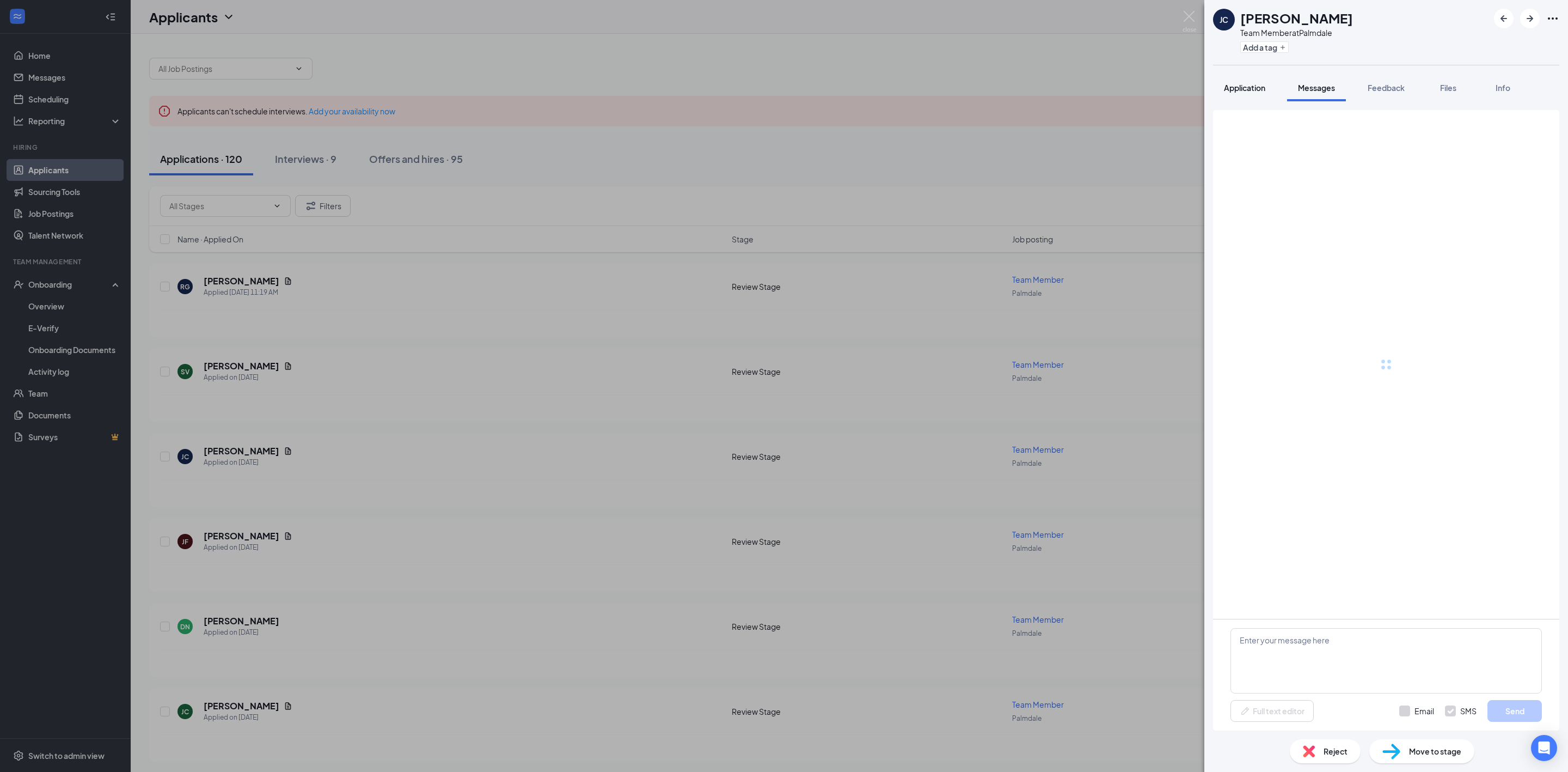
click at [1233, 83] on span "Application" at bounding box center [1245, 87] width 42 height 10
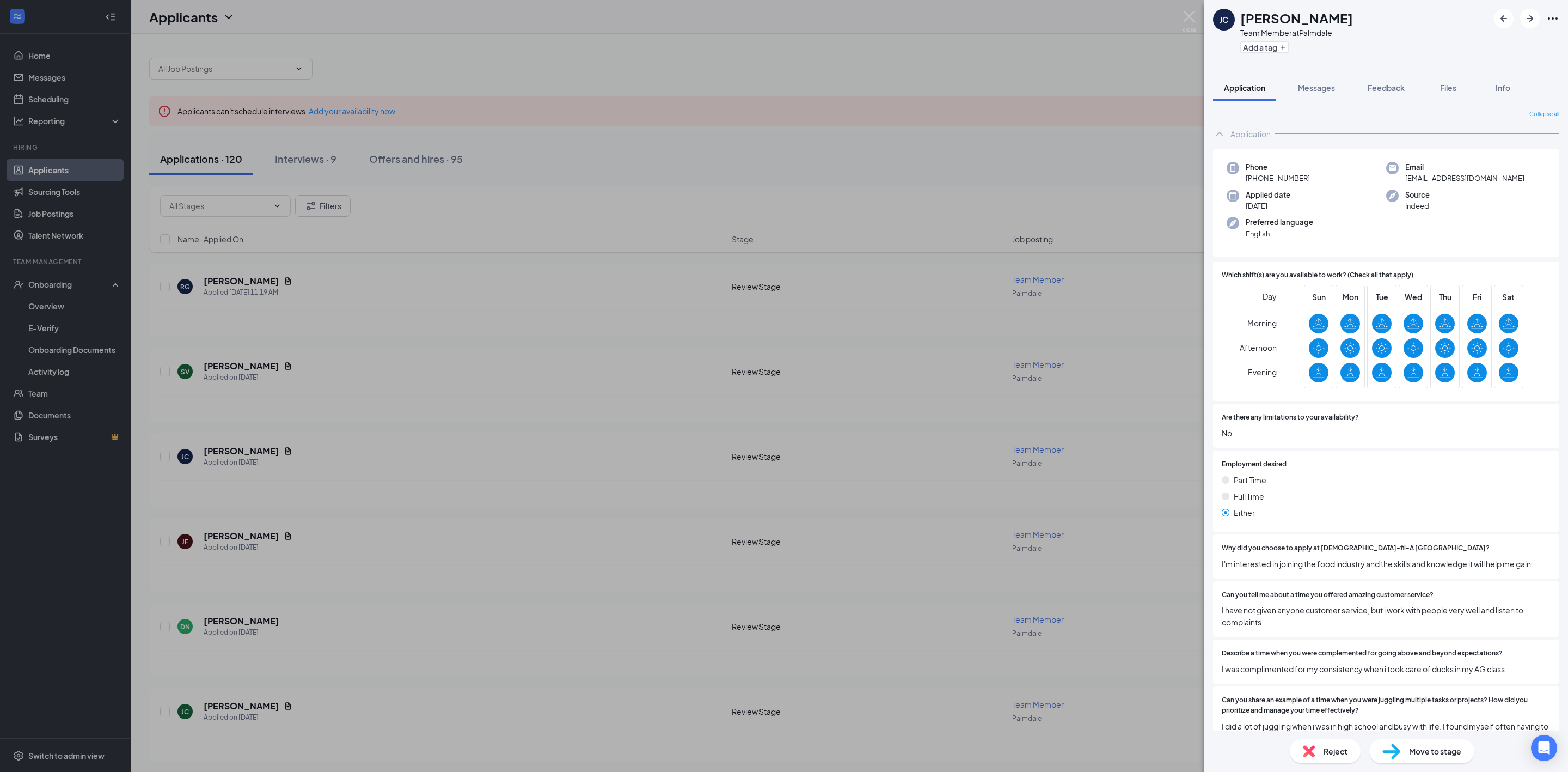
click at [951, 129] on div "JC James Chavez-Hernandez Team Member at Palmdale Add a tag Application Message…" at bounding box center [784, 386] width 1568 height 772
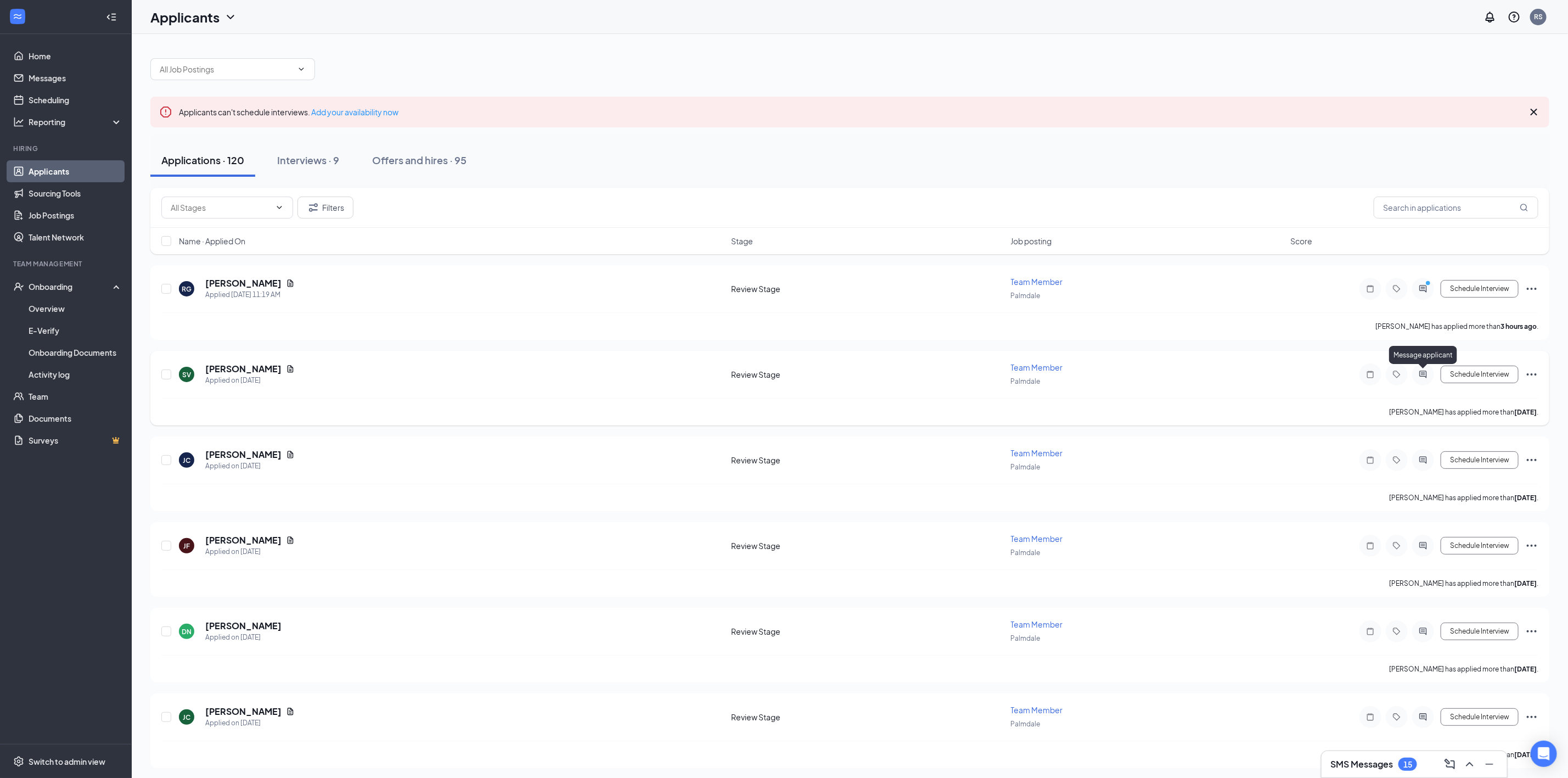
click at [1425, 378] on icon "ActiveChat" at bounding box center [1423, 375] width 13 height 9
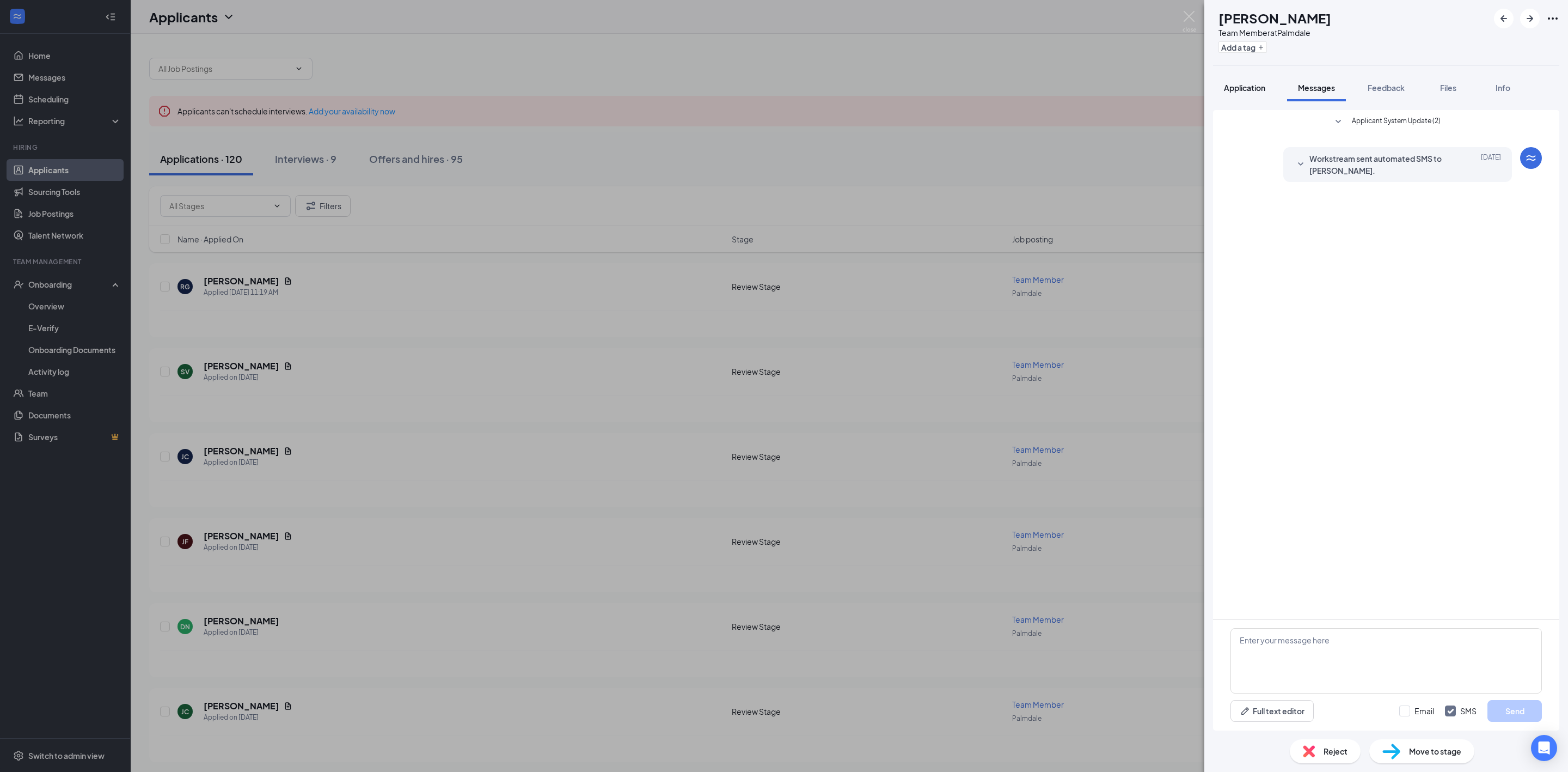
click at [1243, 75] on button "Application" at bounding box center [1245, 88] width 63 height 27
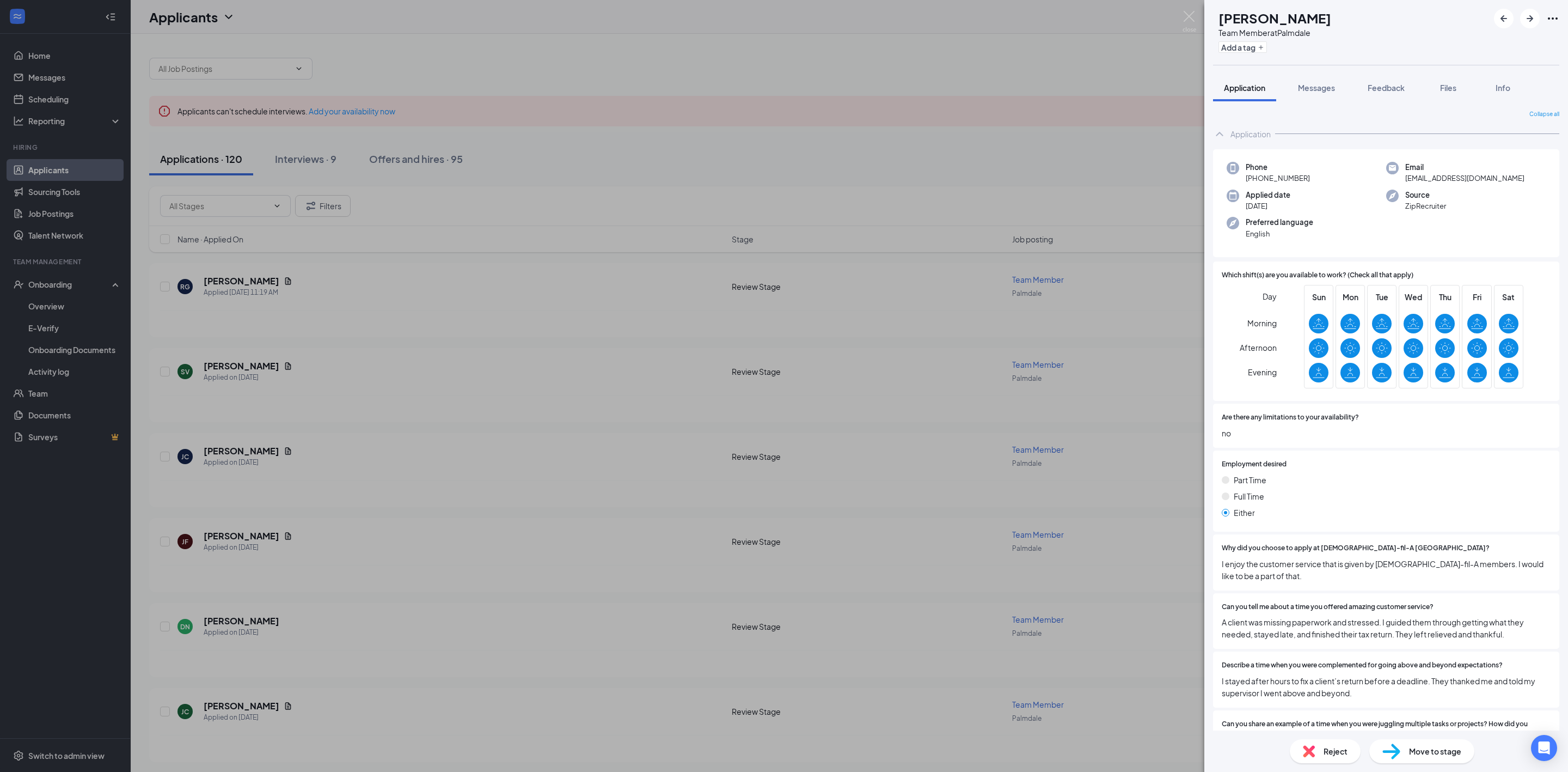
click at [1014, 177] on div "SV Stephanie Vasquez Team Member at Palmdale Add a tag Application Messages Fee…" at bounding box center [784, 386] width 1568 height 772
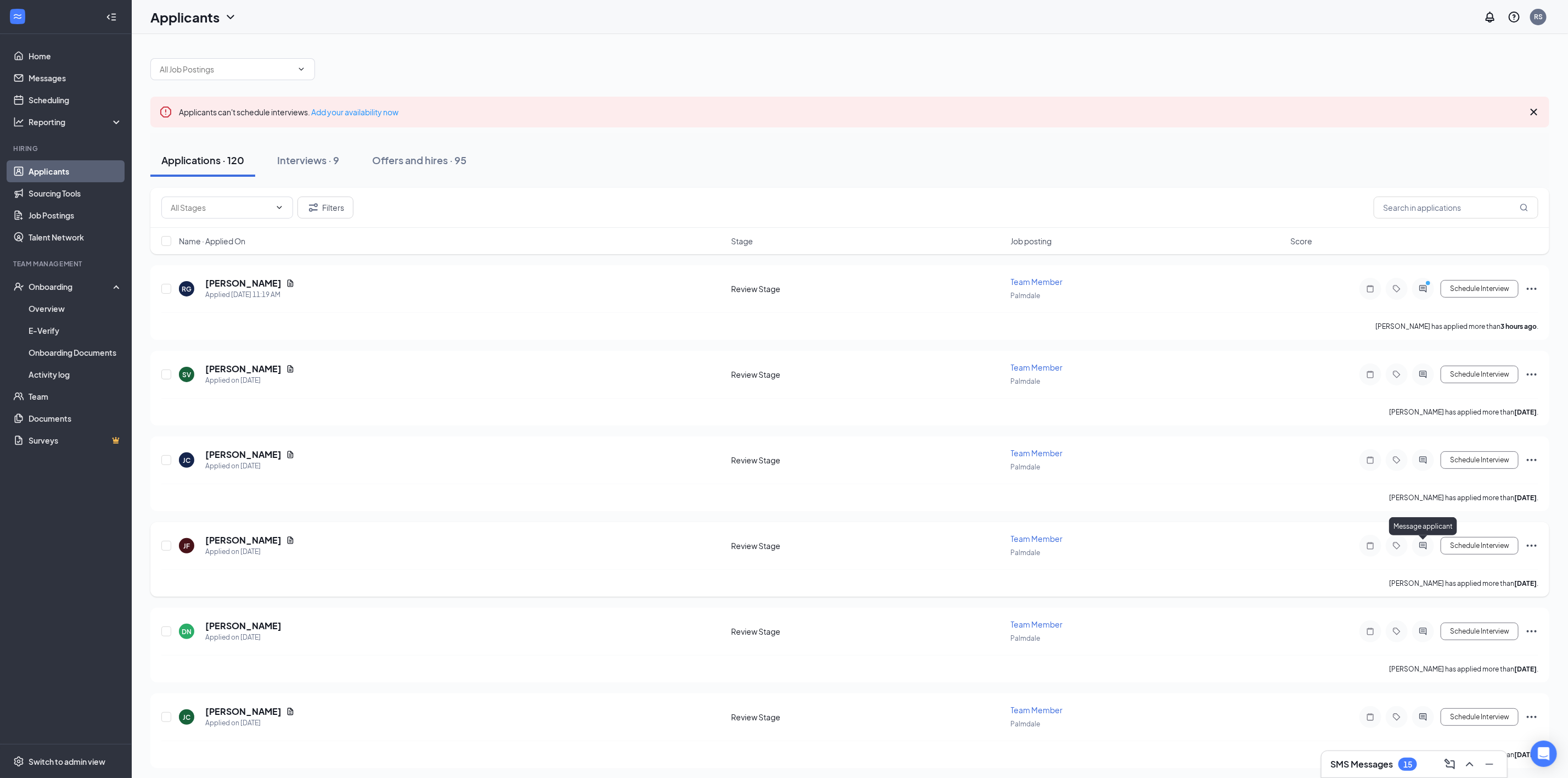
click at [1423, 544] on icon "ActiveChat" at bounding box center [1423, 546] width 13 height 9
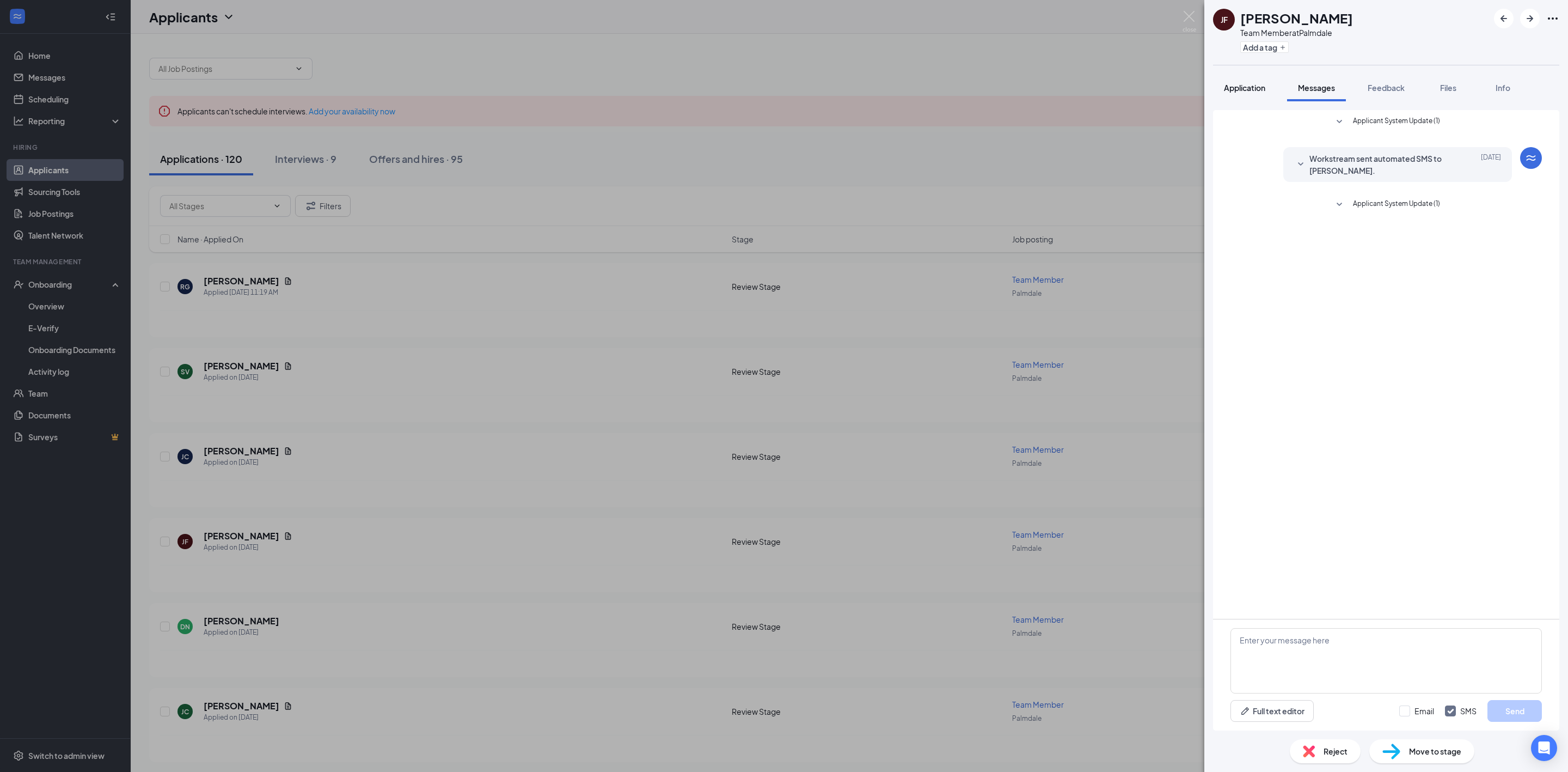
click at [1236, 92] on div "Application" at bounding box center [1245, 88] width 42 height 11
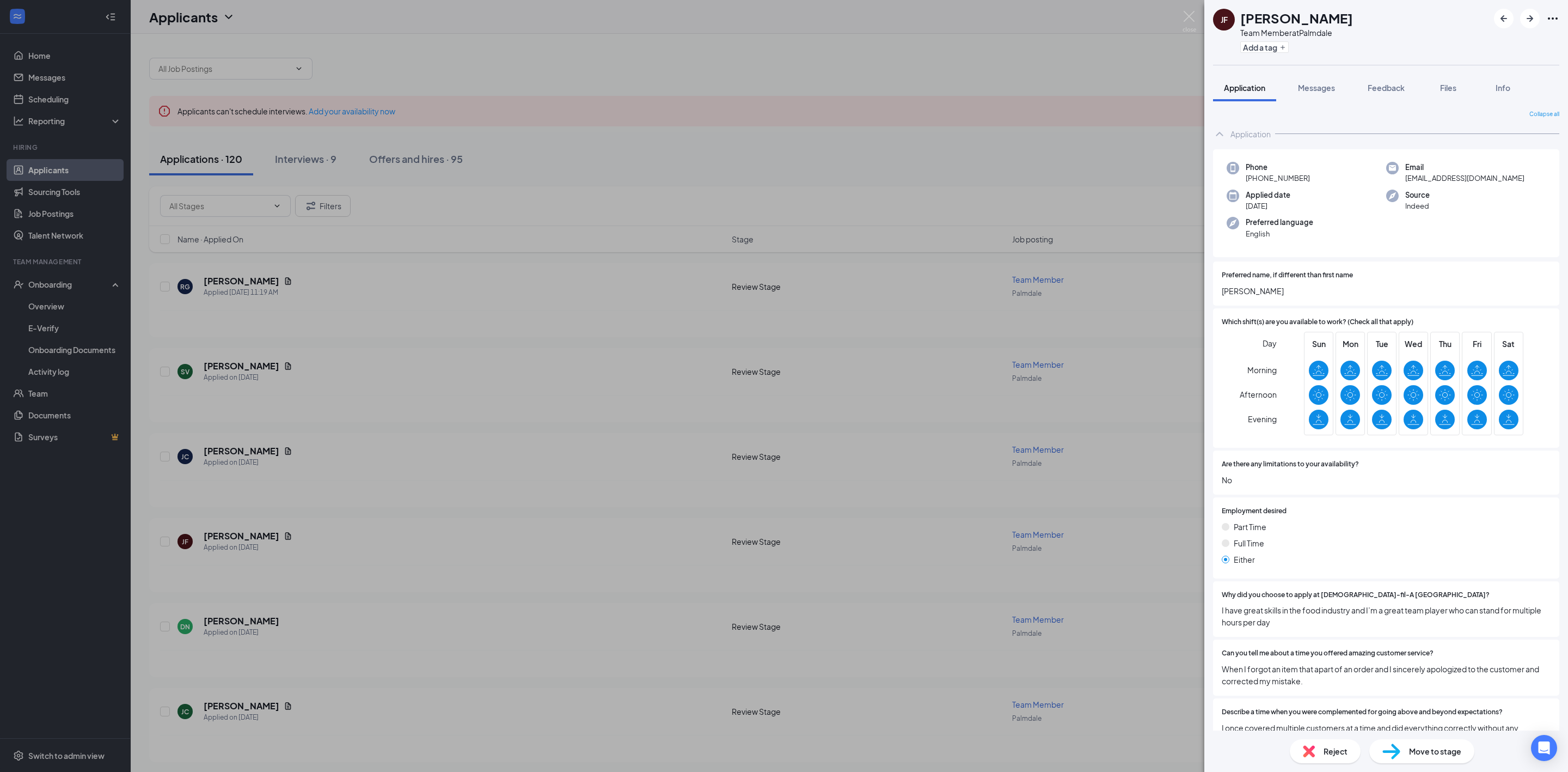
click at [709, 112] on div "JF Juan Flores Team Member at Palmdale Add a tag Application Messages Feedback …" at bounding box center [784, 386] width 1568 height 772
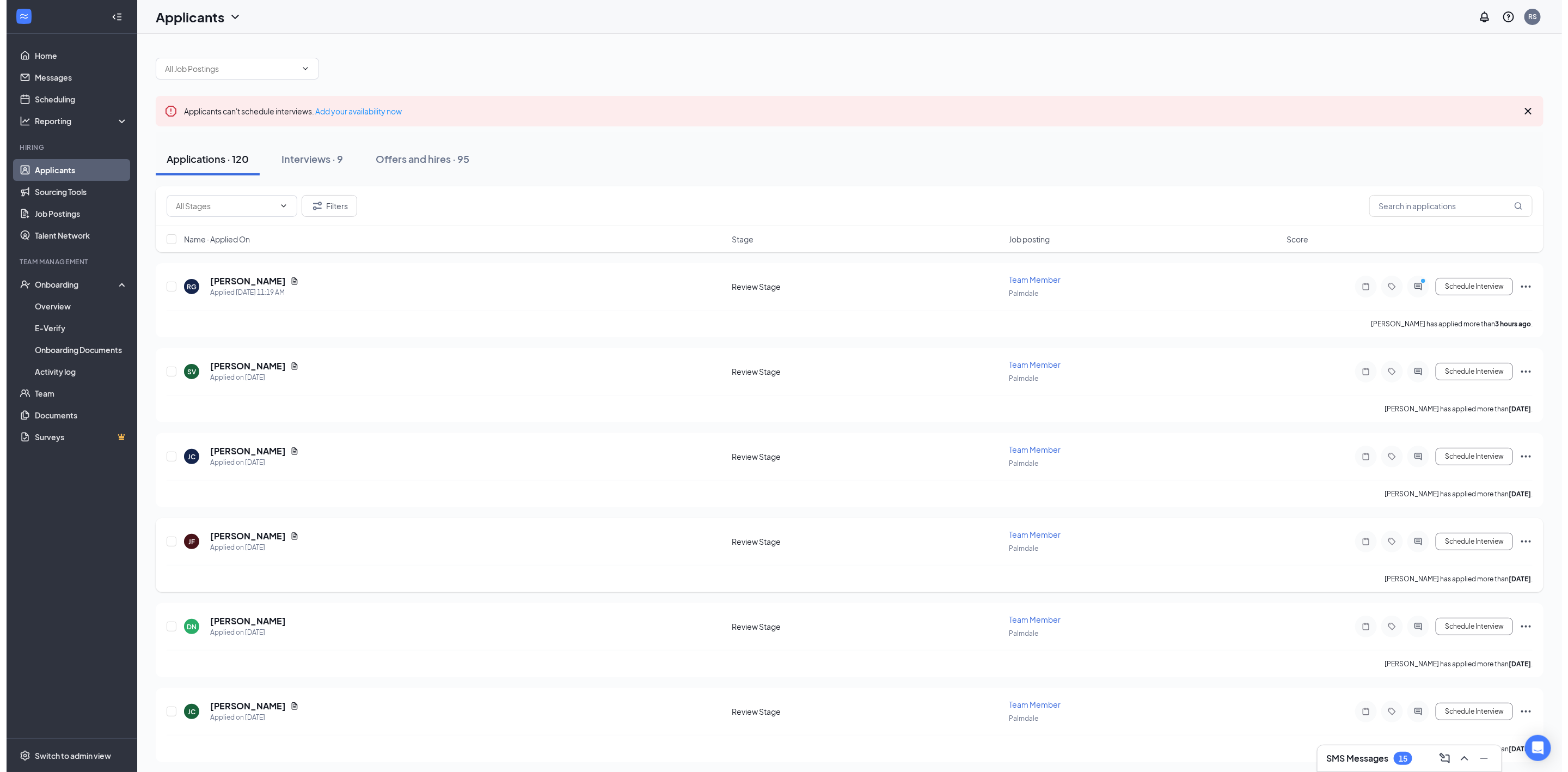
scroll to position [82, 0]
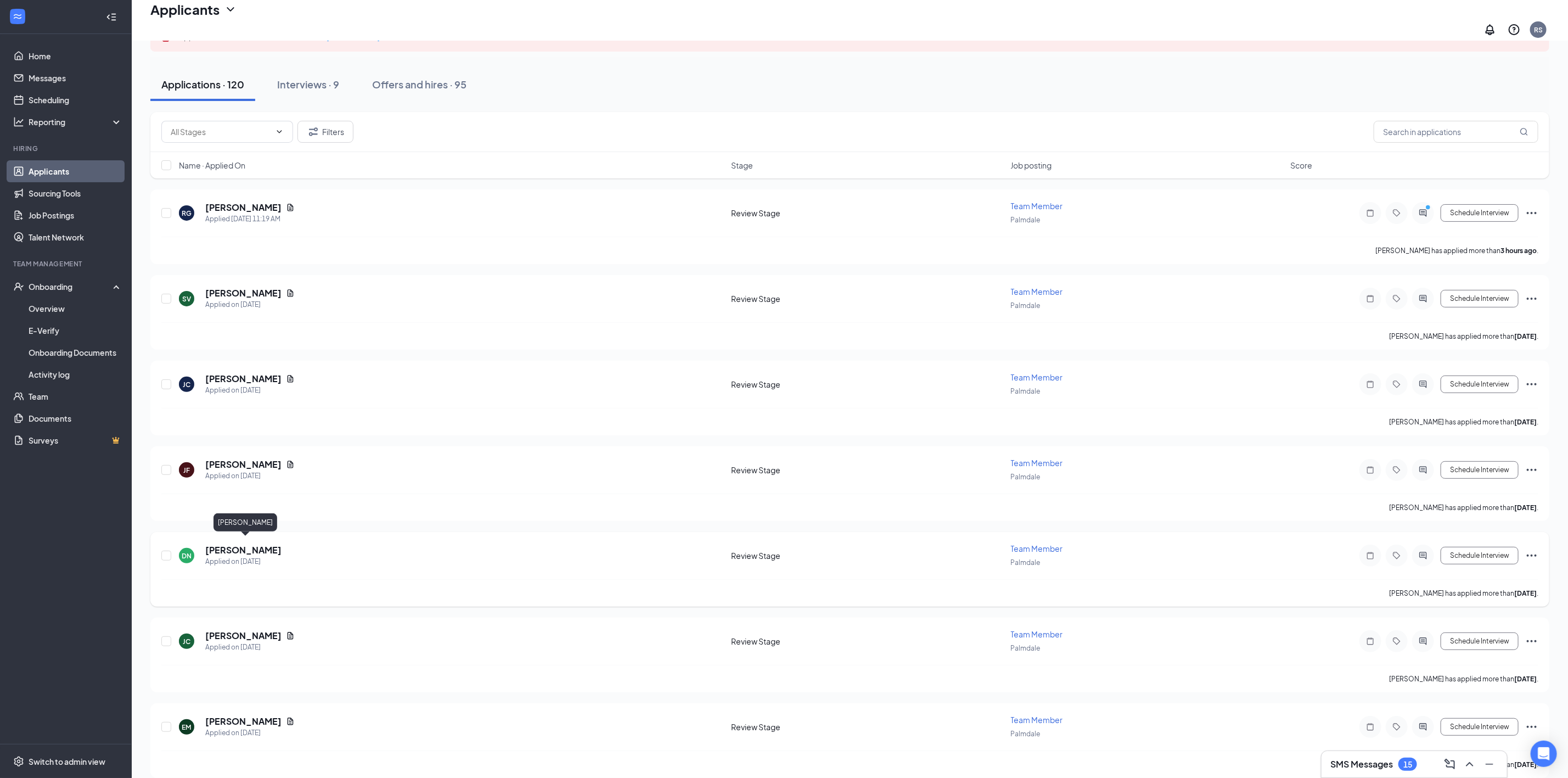
click at [275, 547] on h5 "Daniel Newsome Jones" at bounding box center [243, 549] width 76 height 12
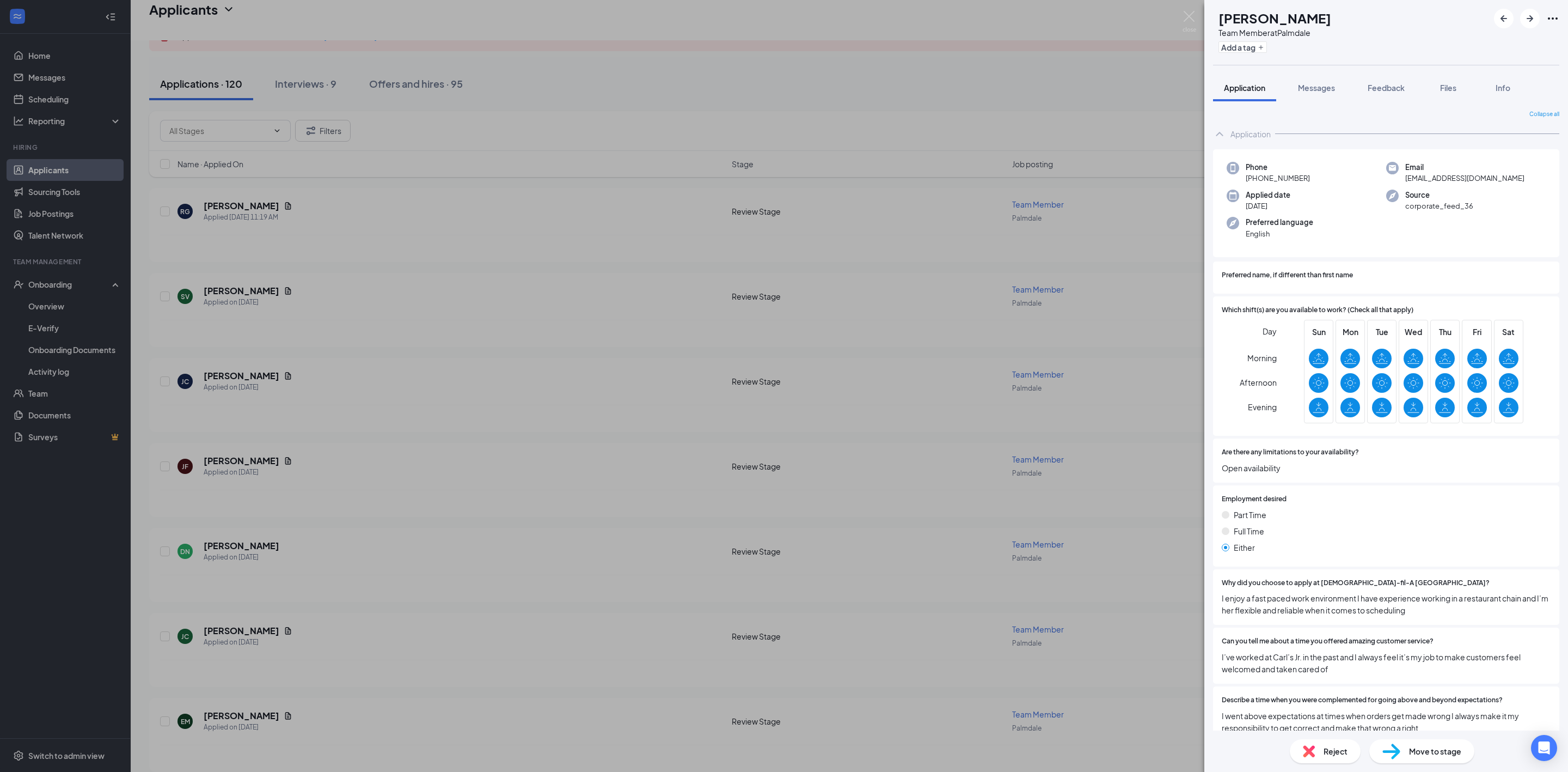
click at [811, 75] on div "DN Daniel Newsome Jones Team Member at Palmdale Add a tag Application Messages …" at bounding box center [784, 386] width 1568 height 772
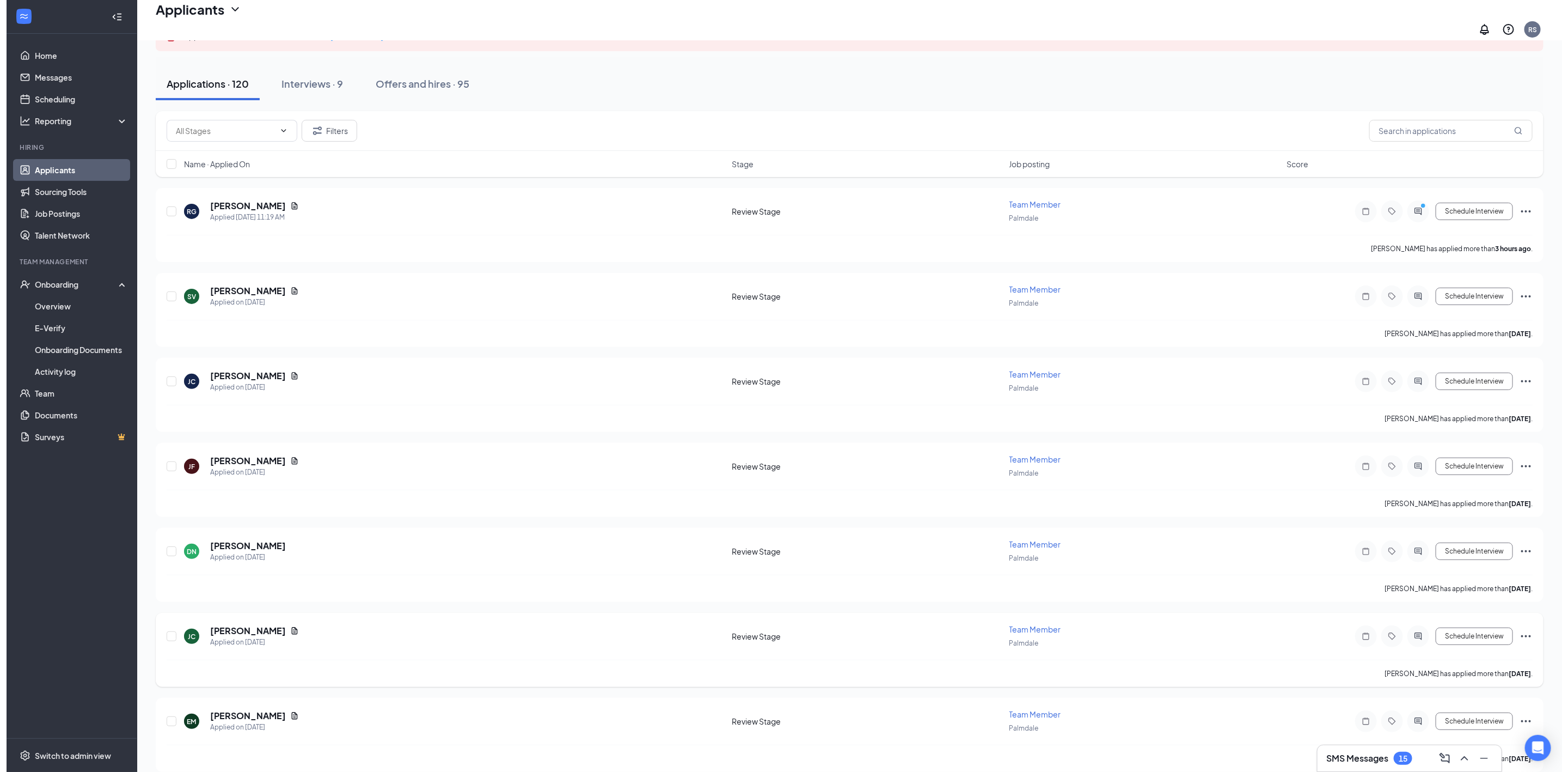
scroll to position [163, 0]
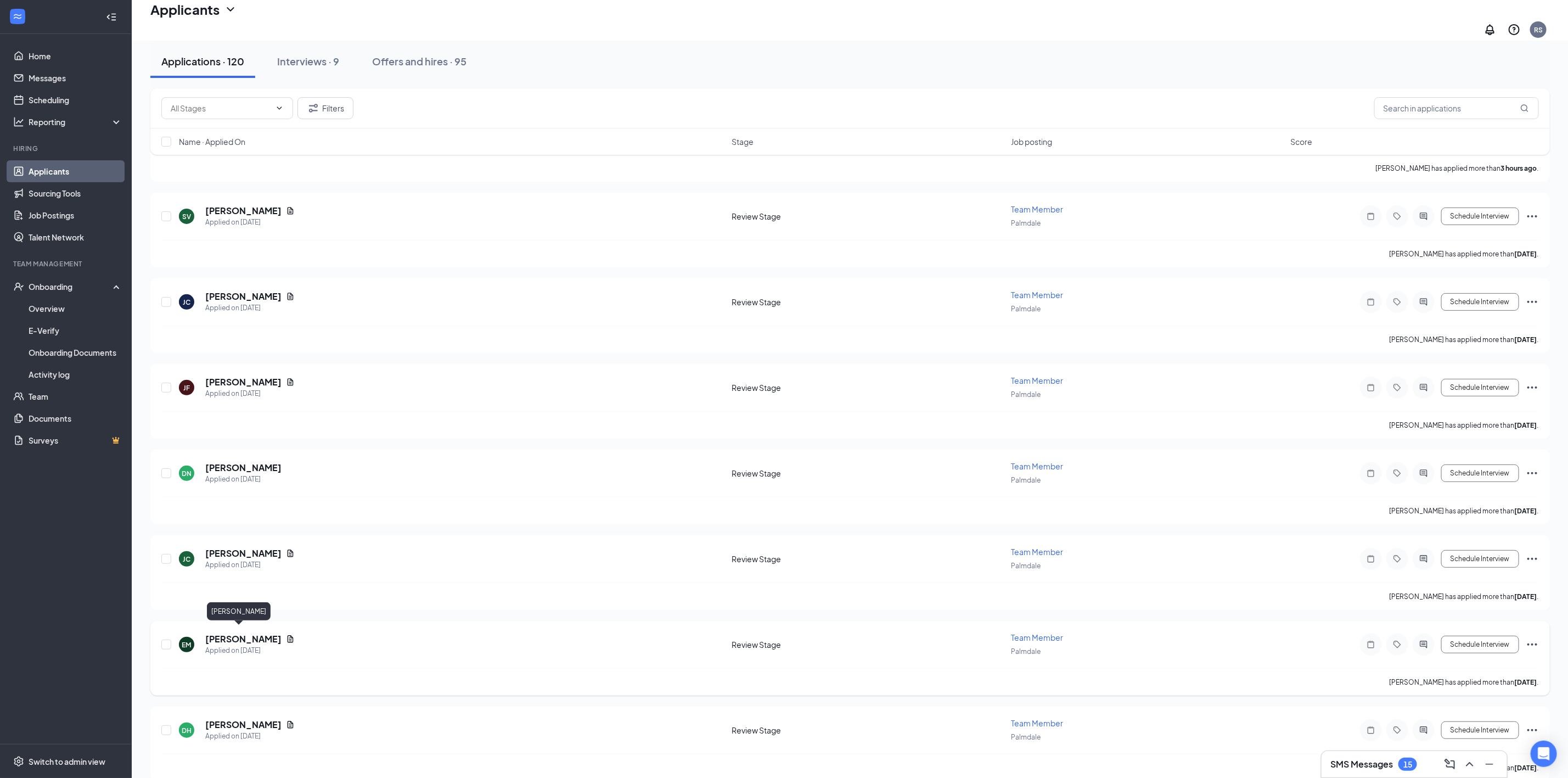
click at [217, 634] on h5 "Erik Myers" at bounding box center [243, 638] width 76 height 12
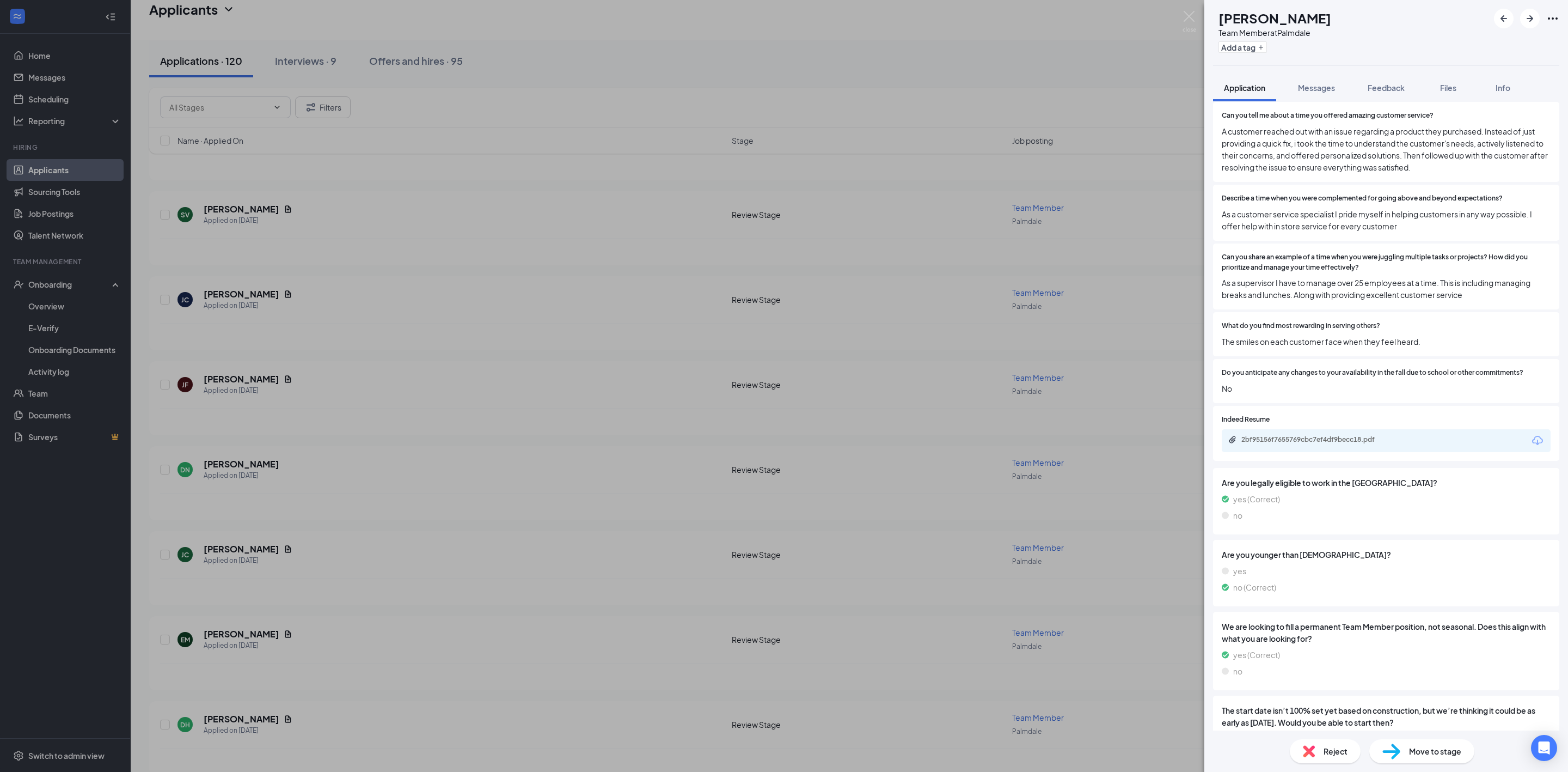
scroll to position [572, 0]
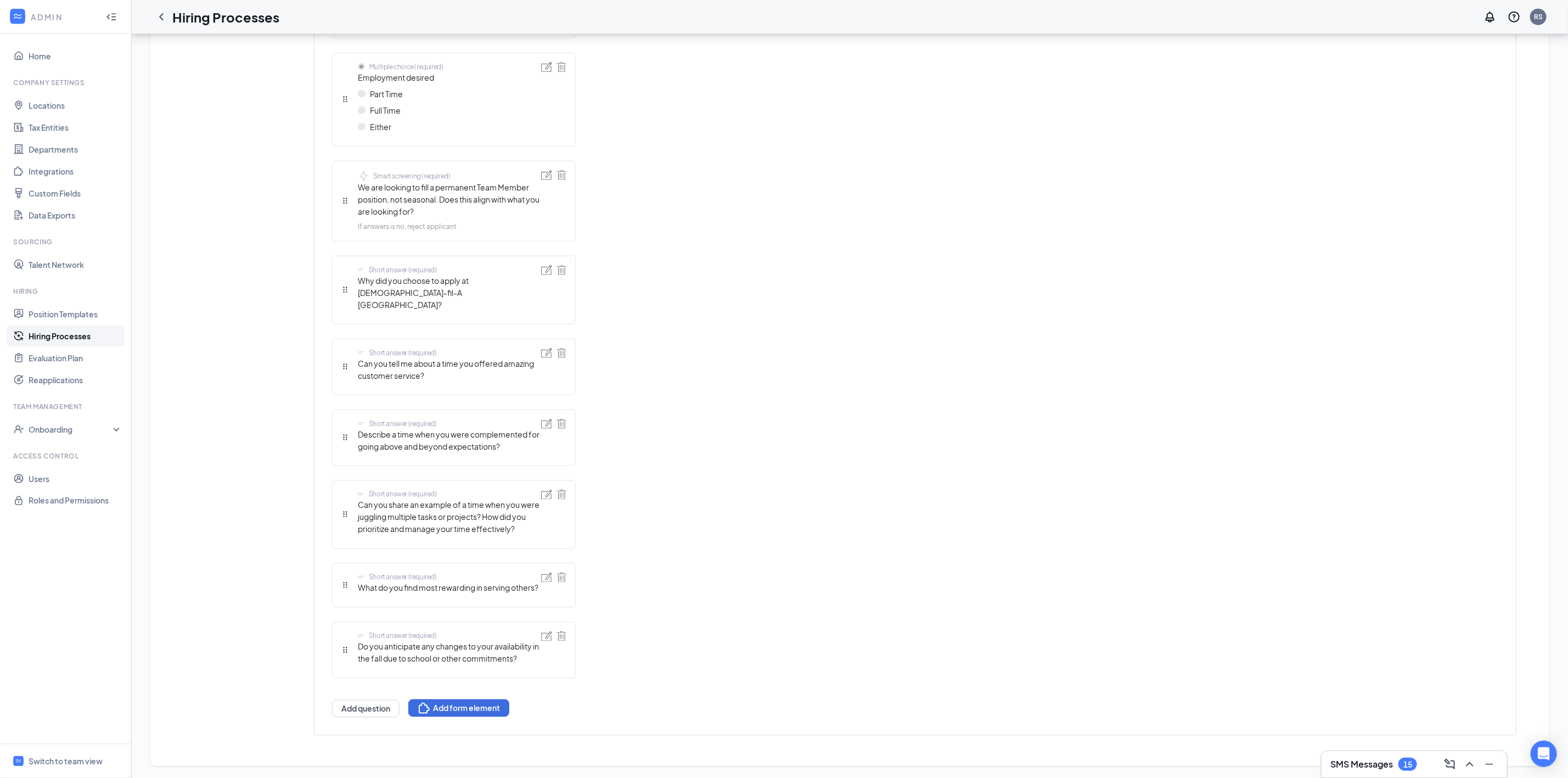
scroll to position [668, 0]
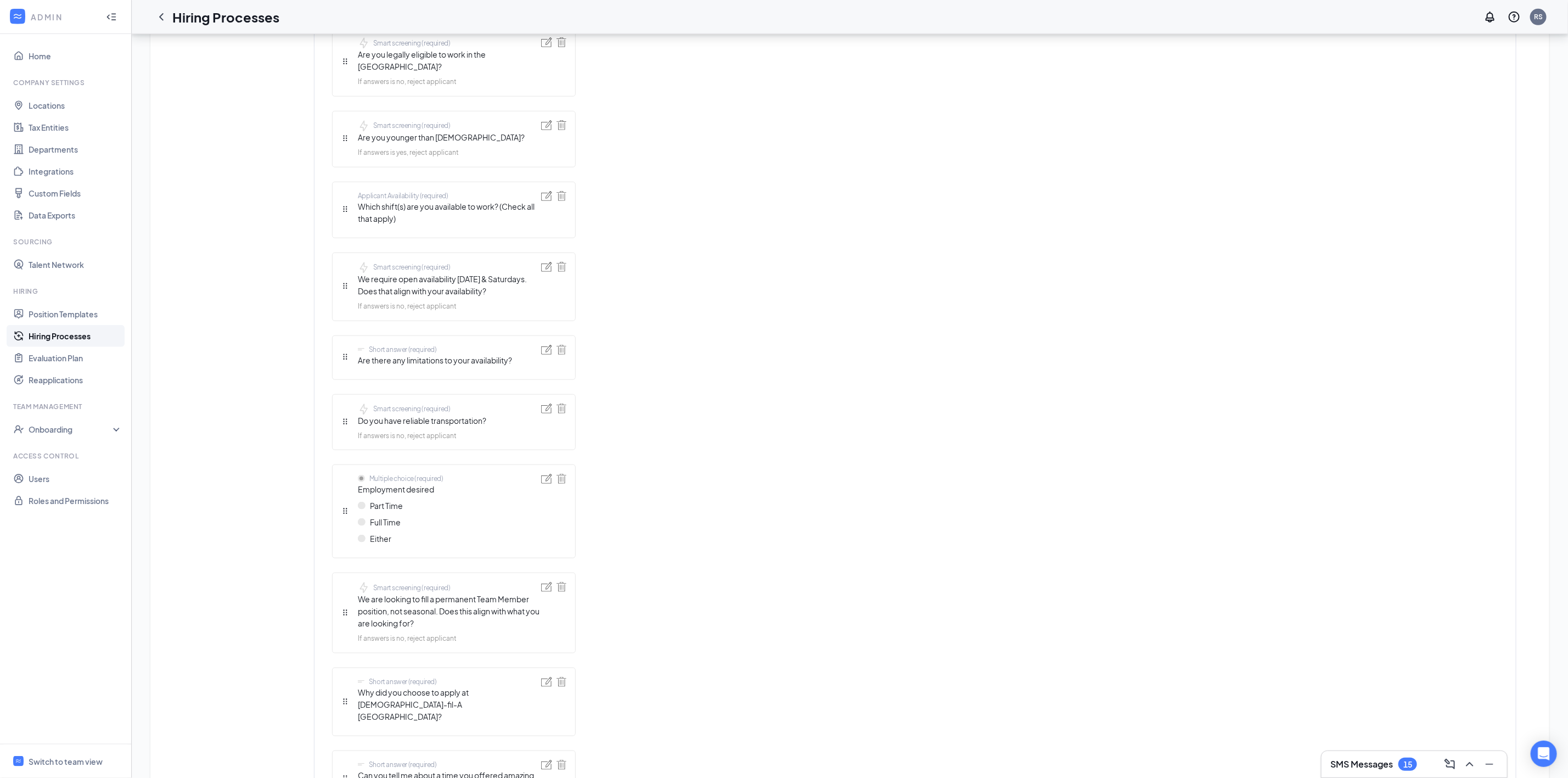
click at [45, 336] on link "Hiring Processes" at bounding box center [75, 336] width 94 height 22
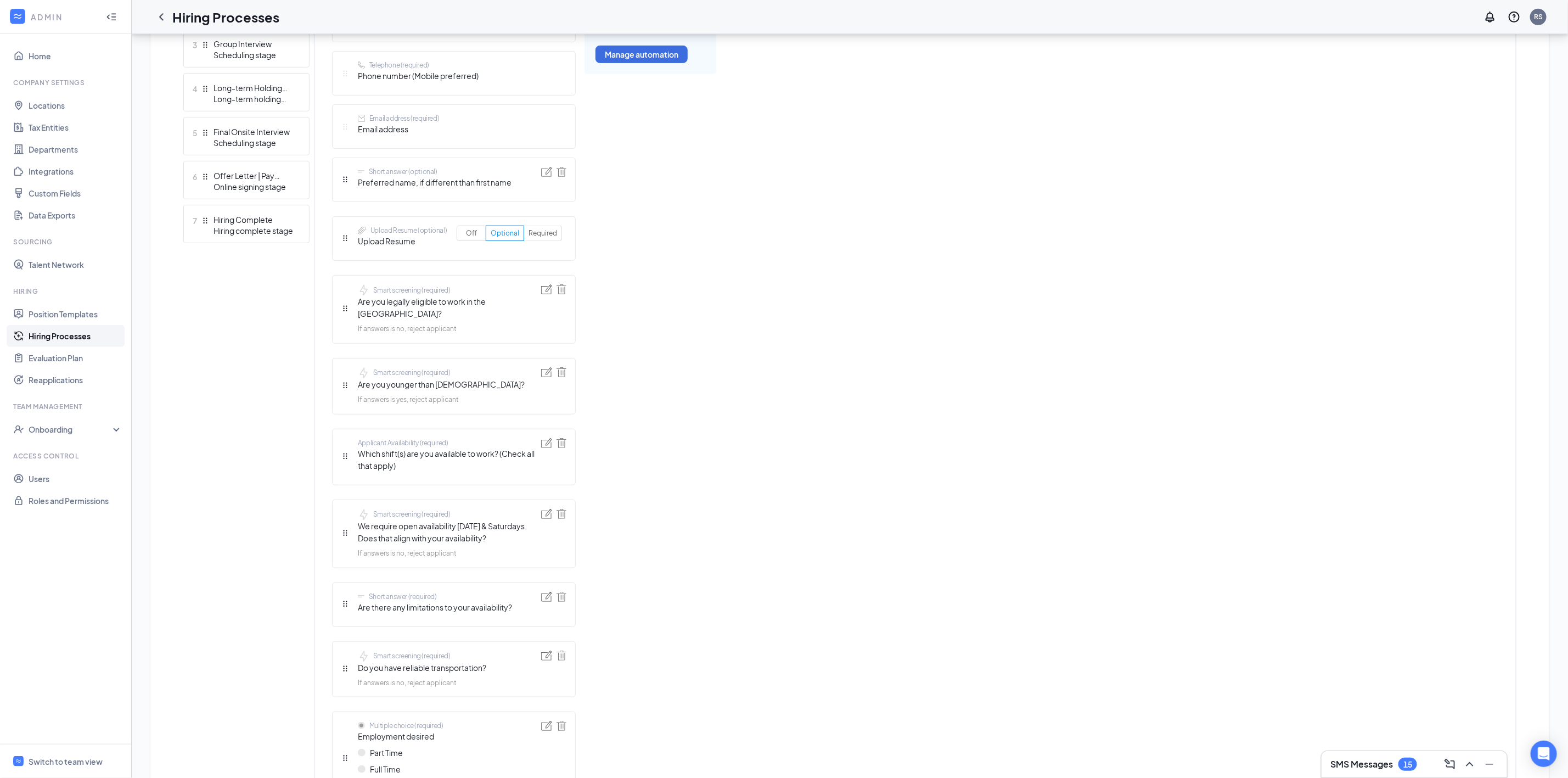
scroll to position [10, 0]
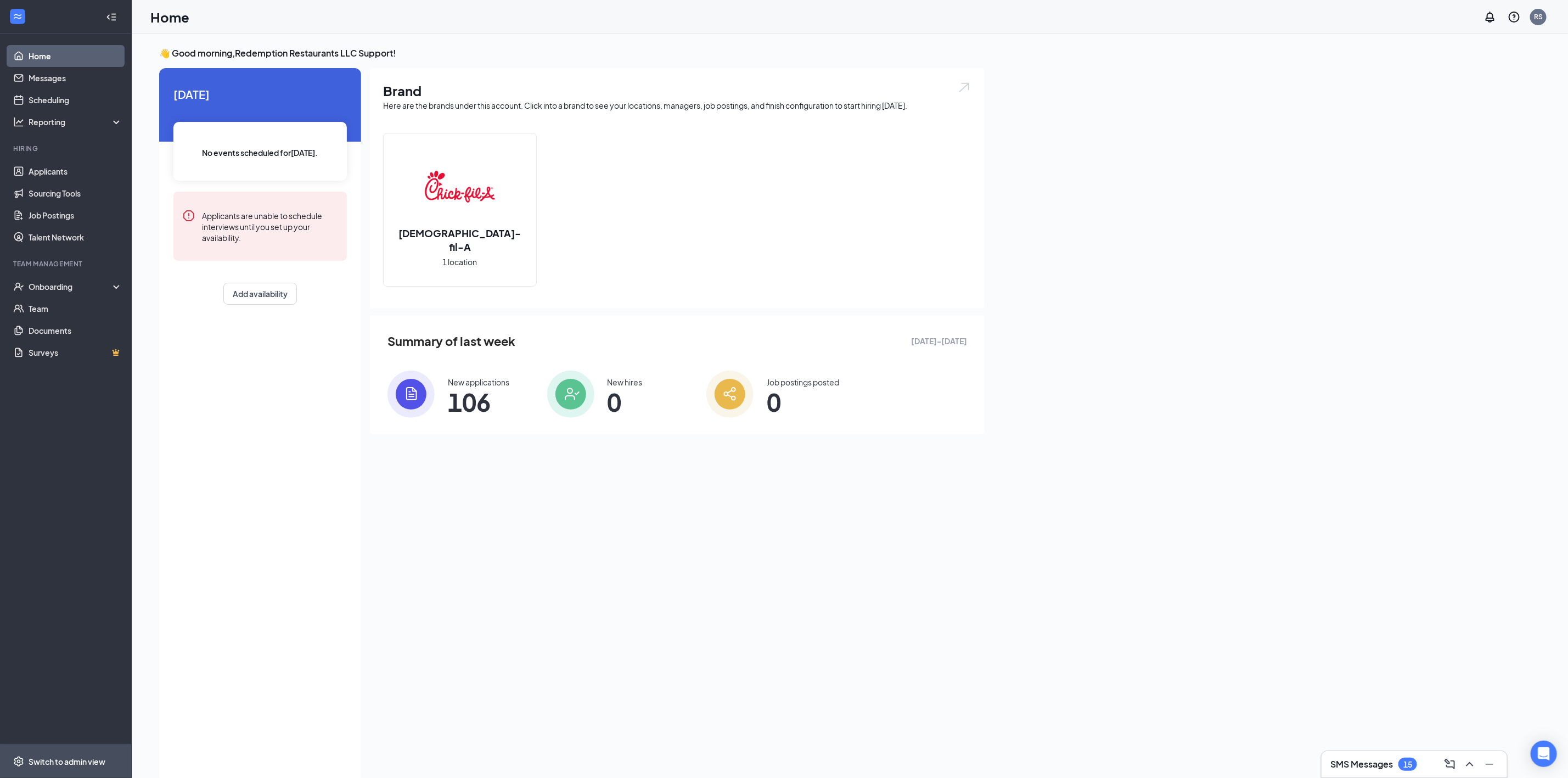
drag, startPoint x: 97, startPoint y: 762, endPoint x: 96, endPoint y: 768, distance: 6.1
click at [97, 518] on div "Switch to admin view" at bounding box center [67, 762] width 77 height 11
click at [68, 208] on link "Job Postings" at bounding box center [75, 215] width 94 height 22
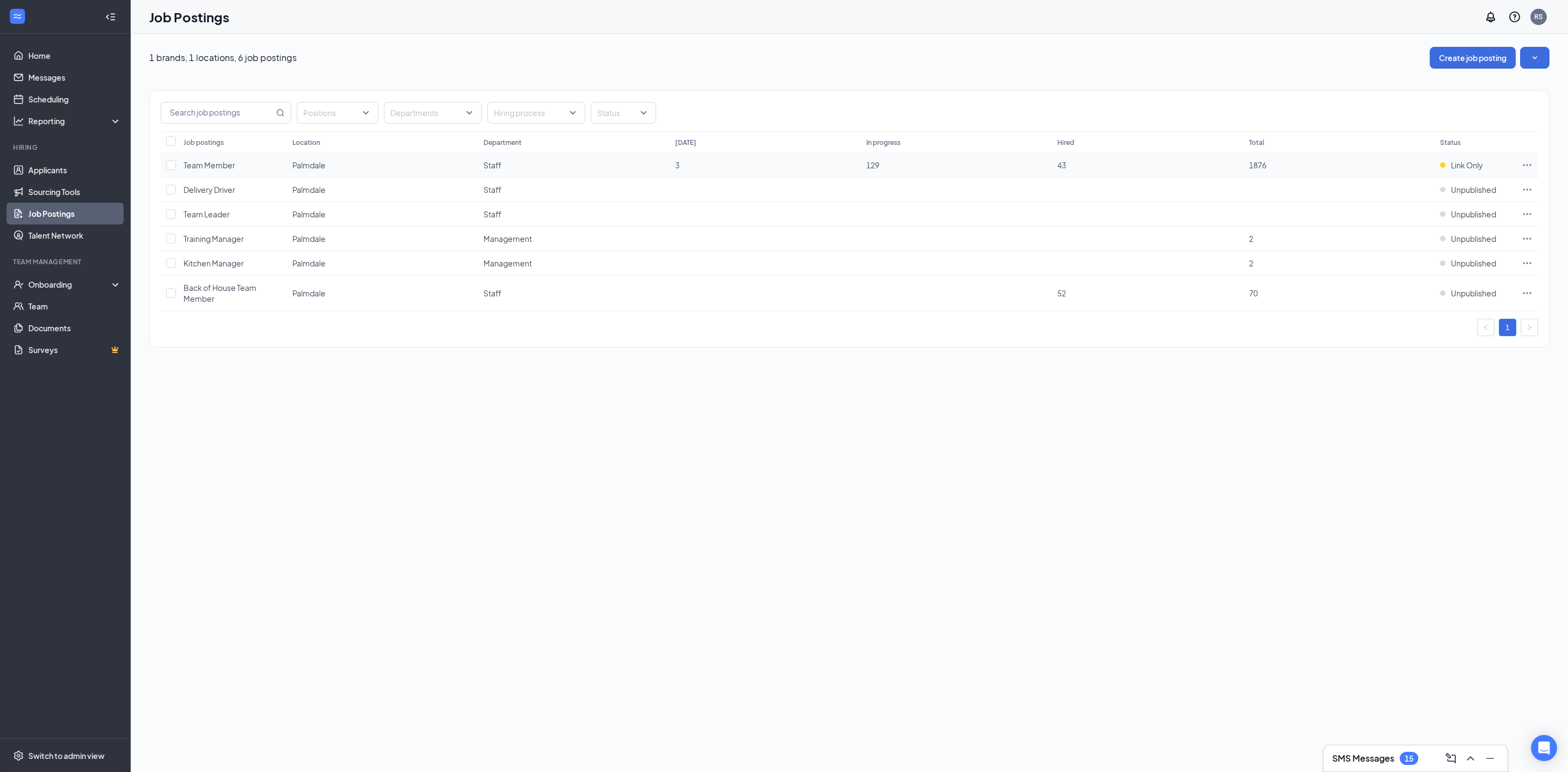
click at [1524, 166] on icon "Ellipses" at bounding box center [1527, 165] width 8 height 2
click at [1449, 218] on span "View sourcing tools Get more applicants with these quick and easy sourcing tool…" at bounding box center [1450, 224] width 146 height 33
